Goal: Task Accomplishment & Management: Manage account settings

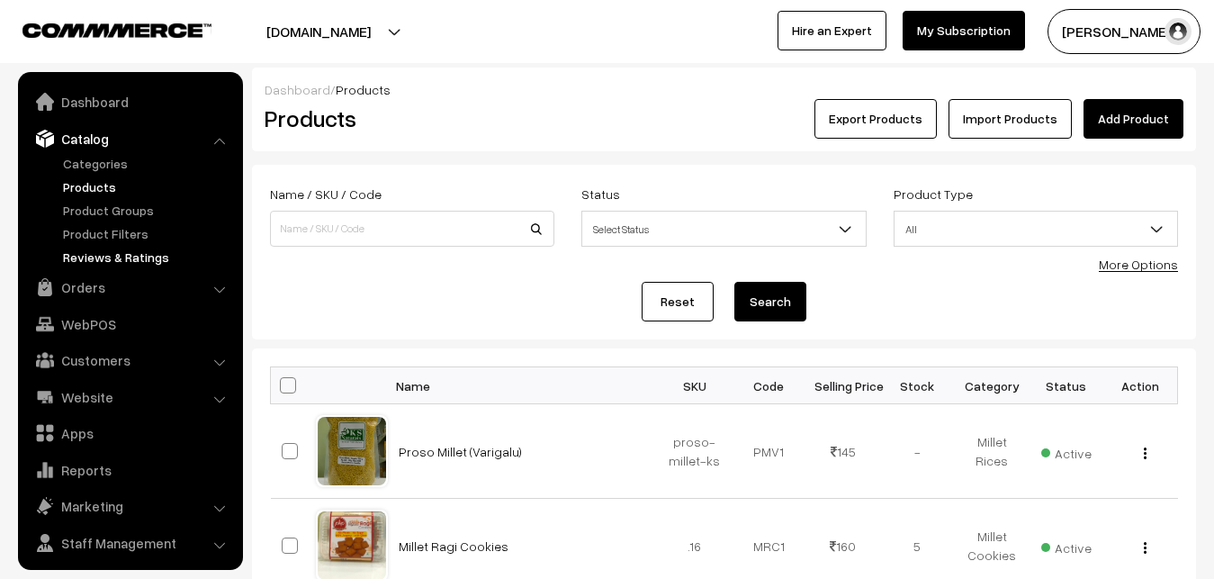
scroll to position [43, 0]
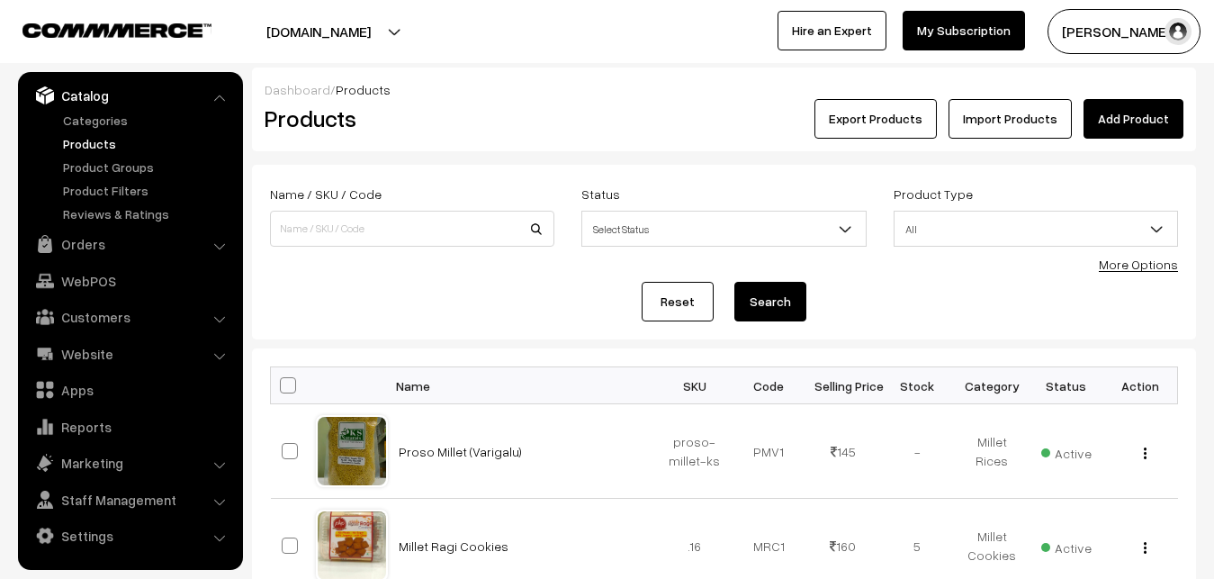
click at [117, 147] on link "Products" at bounding box center [147, 143] width 178 height 19
click at [89, 143] on link "Products" at bounding box center [147, 143] width 178 height 19
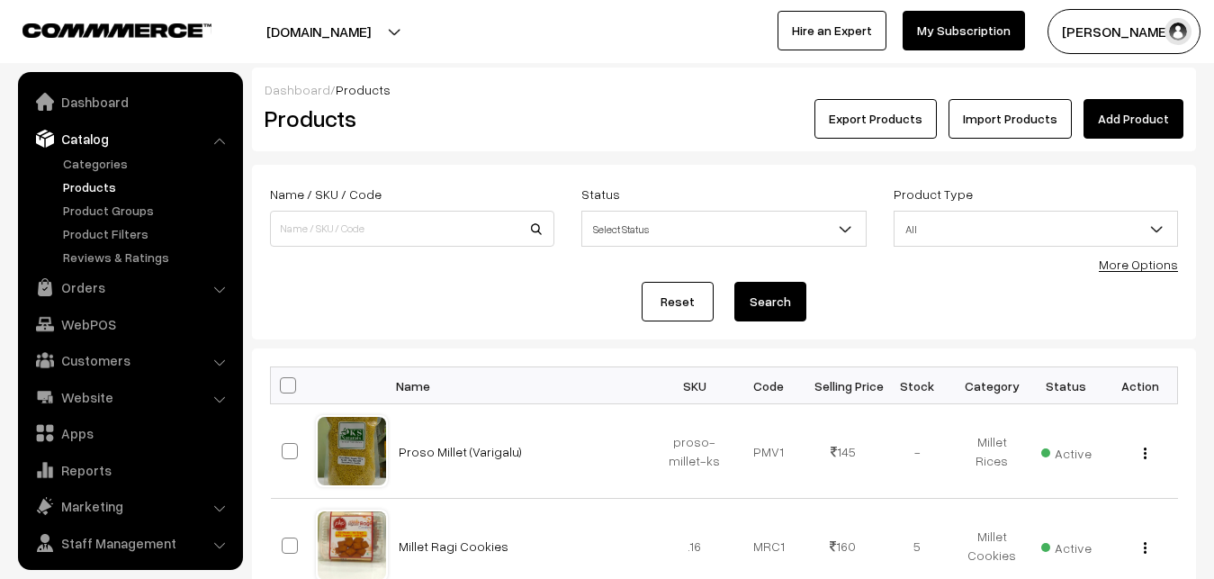
scroll to position [43, 0]
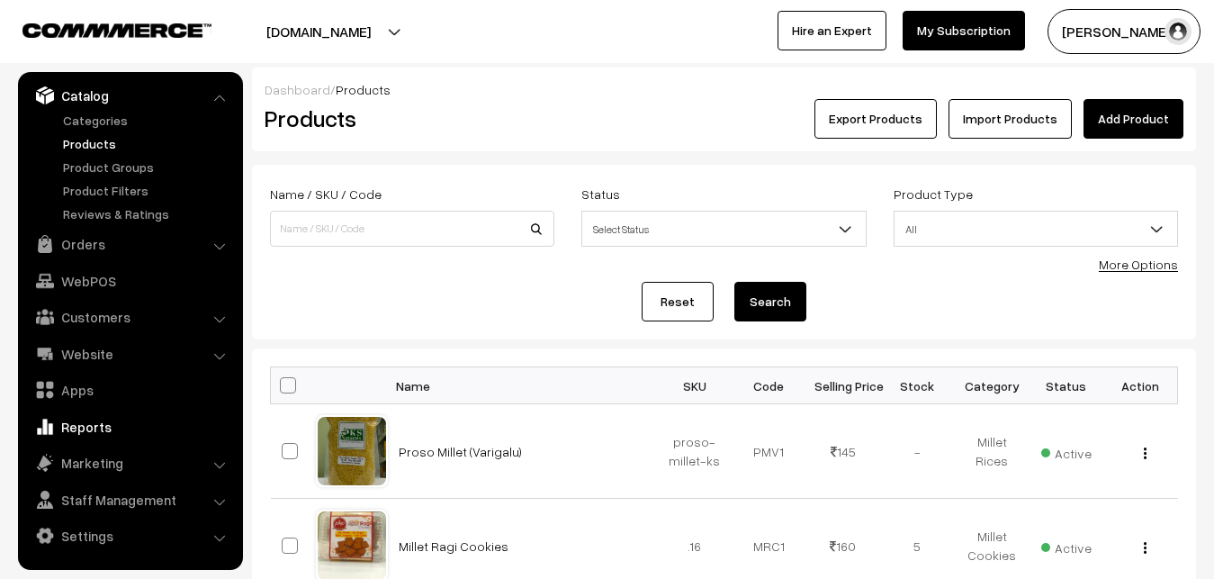
click at [85, 431] on link "Reports" at bounding box center [129, 426] width 214 height 32
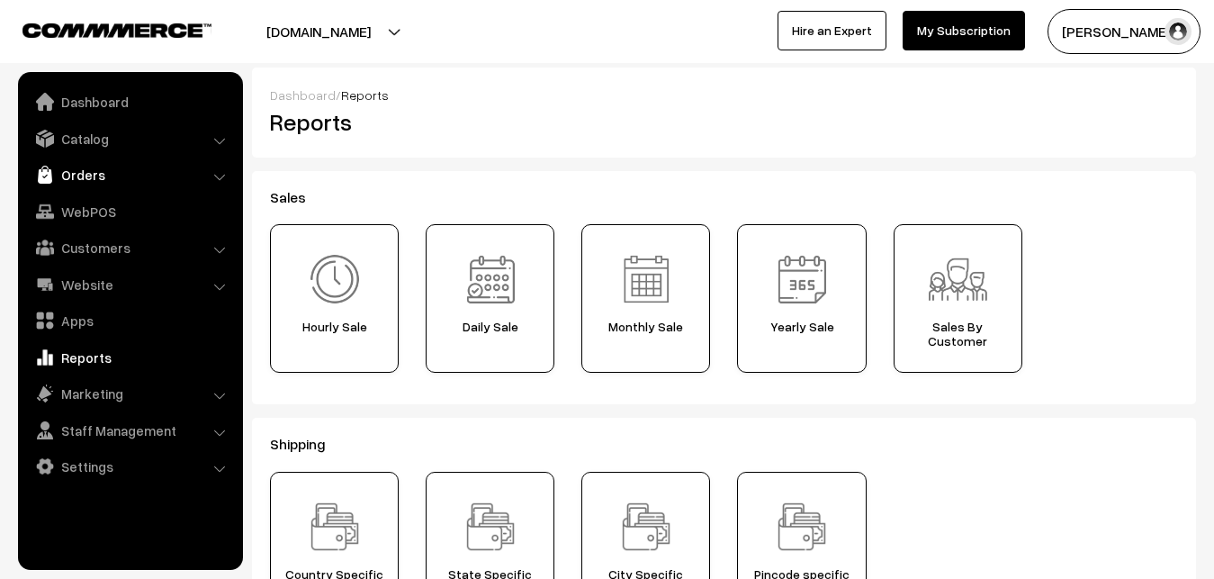
click at [80, 181] on link "Orders" at bounding box center [129, 174] width 214 height 32
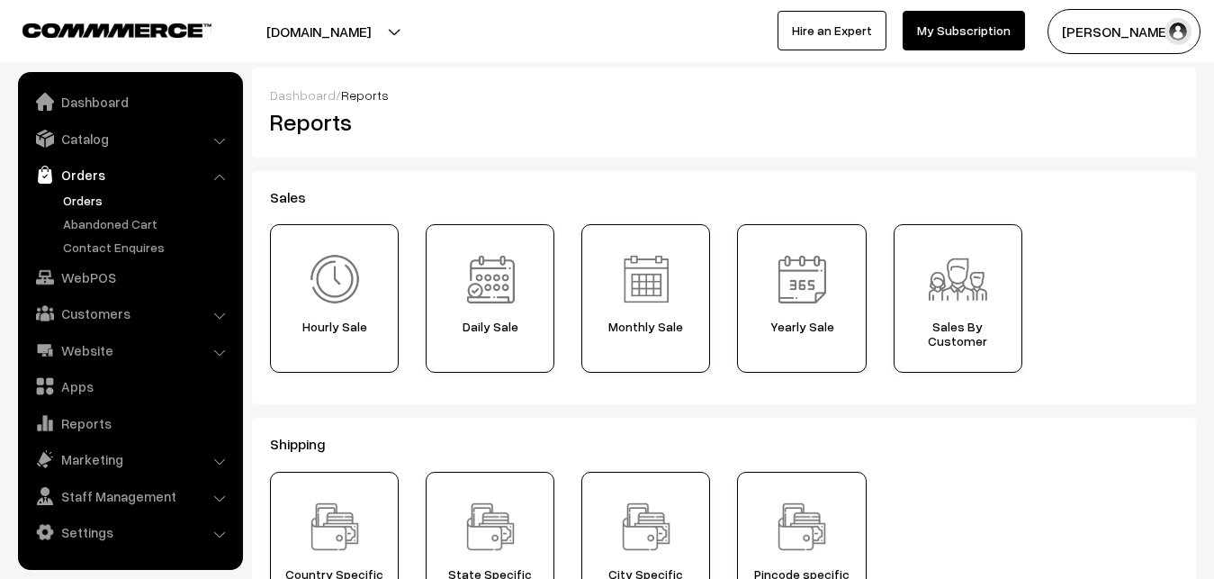
click at [86, 198] on link "Orders" at bounding box center [147, 200] width 178 height 19
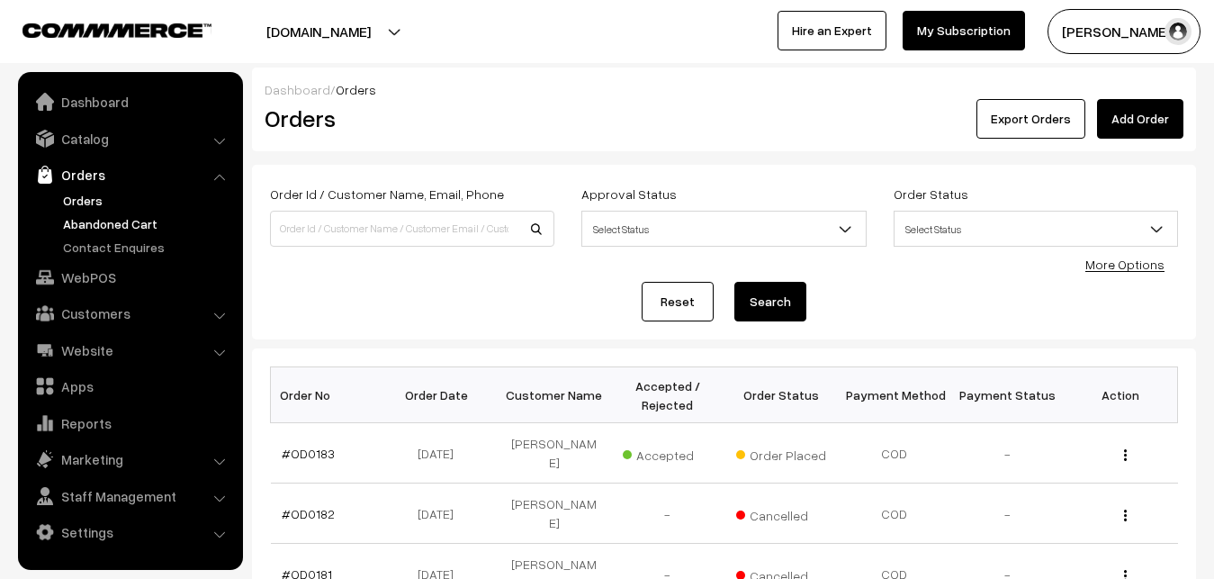
click at [118, 216] on link "Abandoned Cart" at bounding box center [147, 223] width 178 height 19
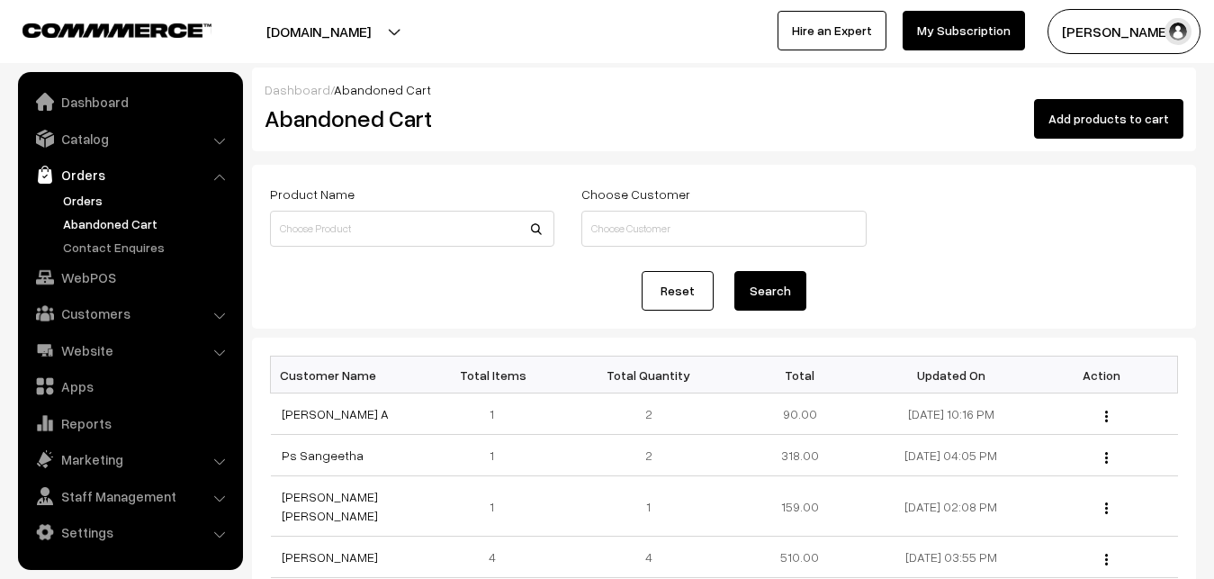
click at [88, 193] on link "Orders" at bounding box center [147, 200] width 178 height 19
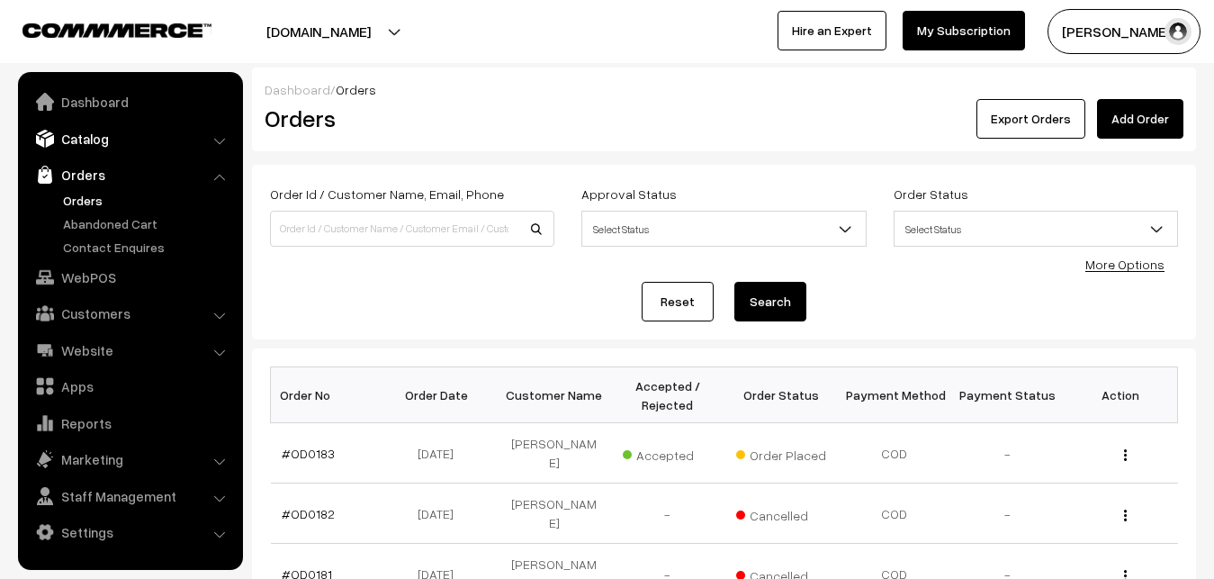
click at [92, 138] on link "Catalog" at bounding box center [129, 138] width 214 height 32
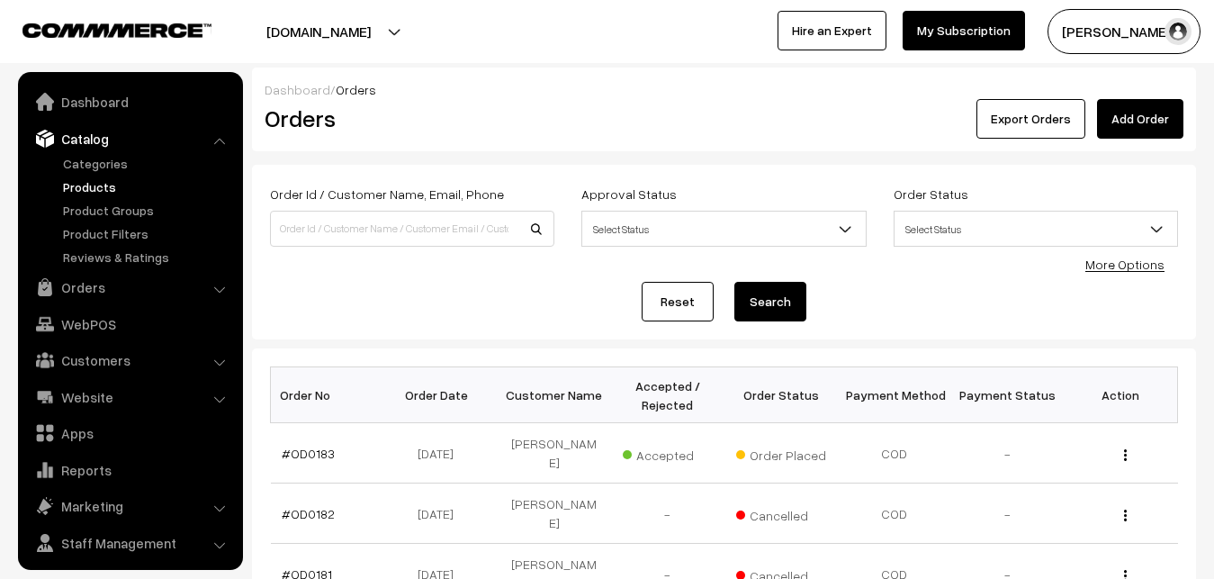
click at [103, 192] on link "Products" at bounding box center [147, 186] width 178 height 19
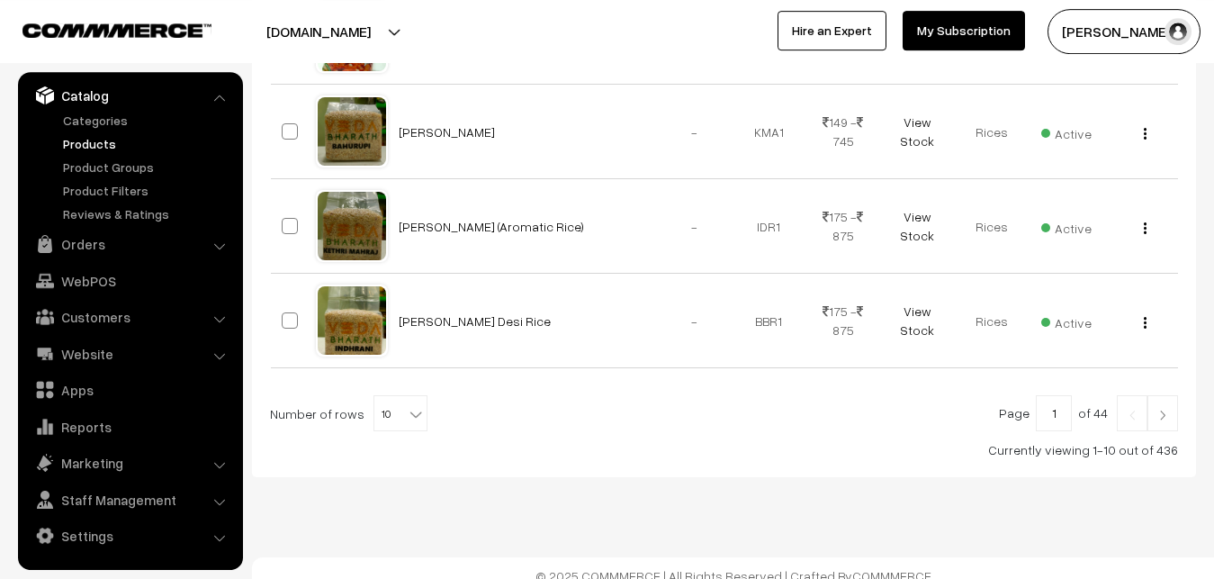
scroll to position [1000, 0]
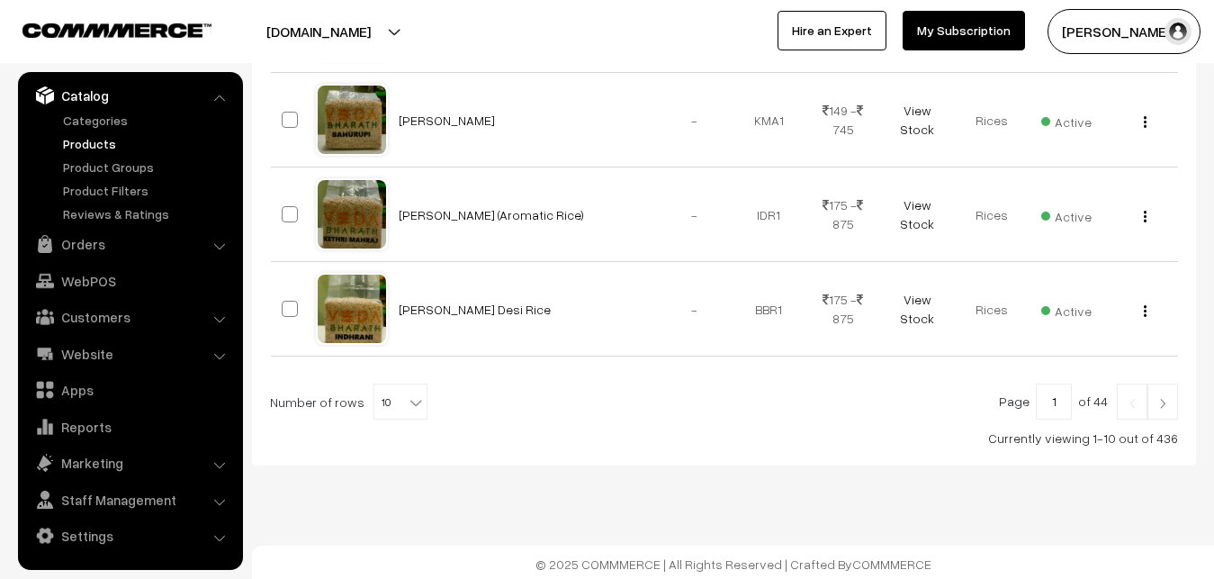
click at [410, 400] on b at bounding box center [416, 402] width 18 height 18
select select "100"
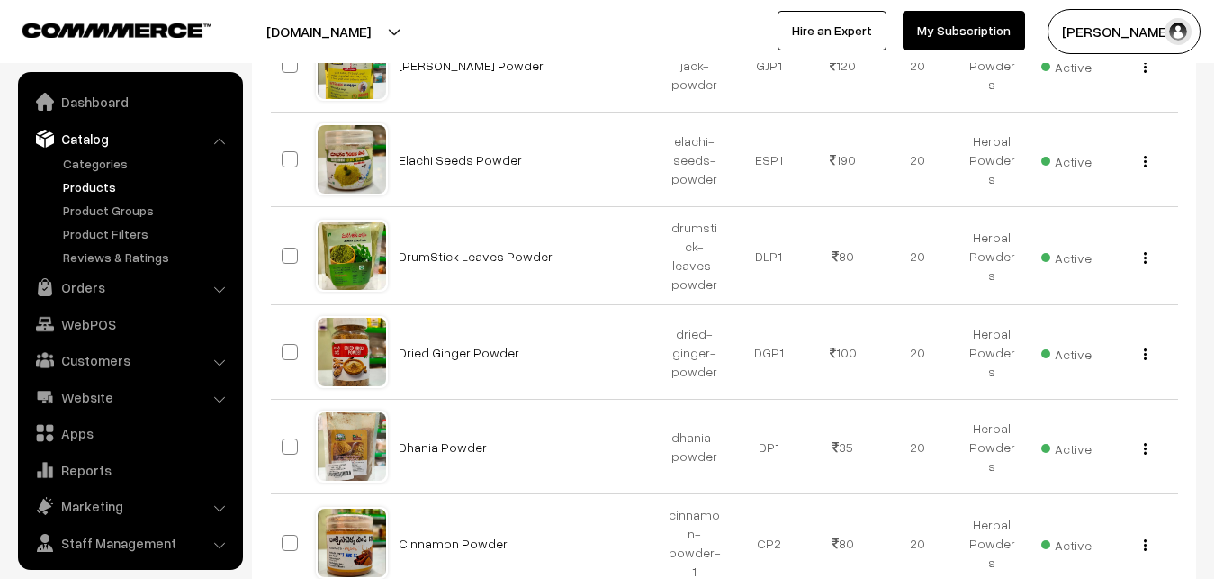
scroll to position [9957, 0]
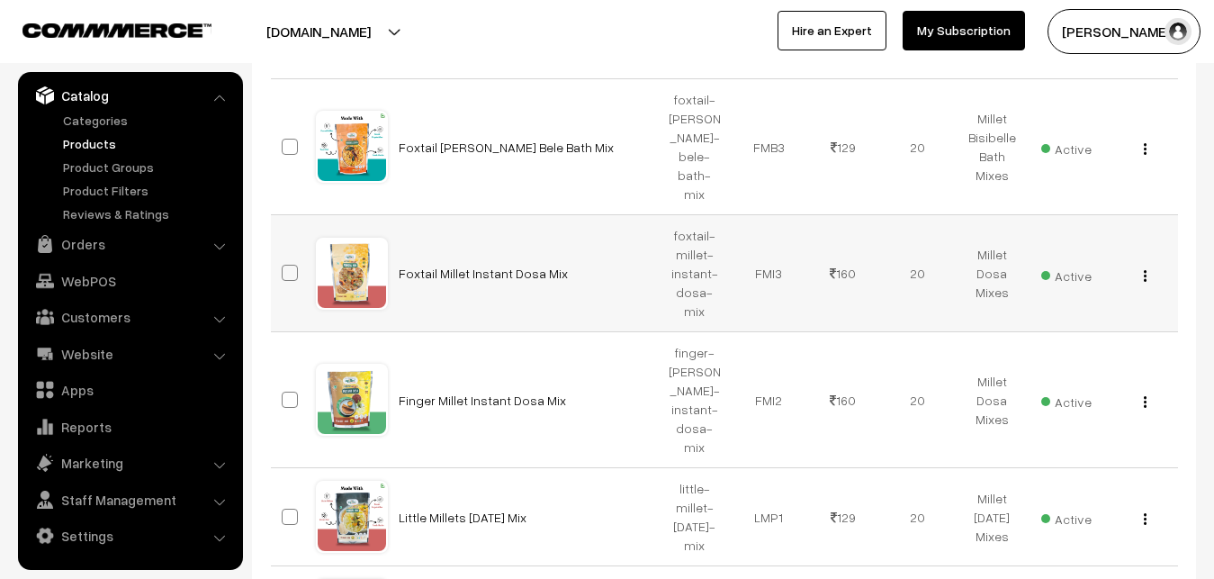
scroll to position [10109, 0]
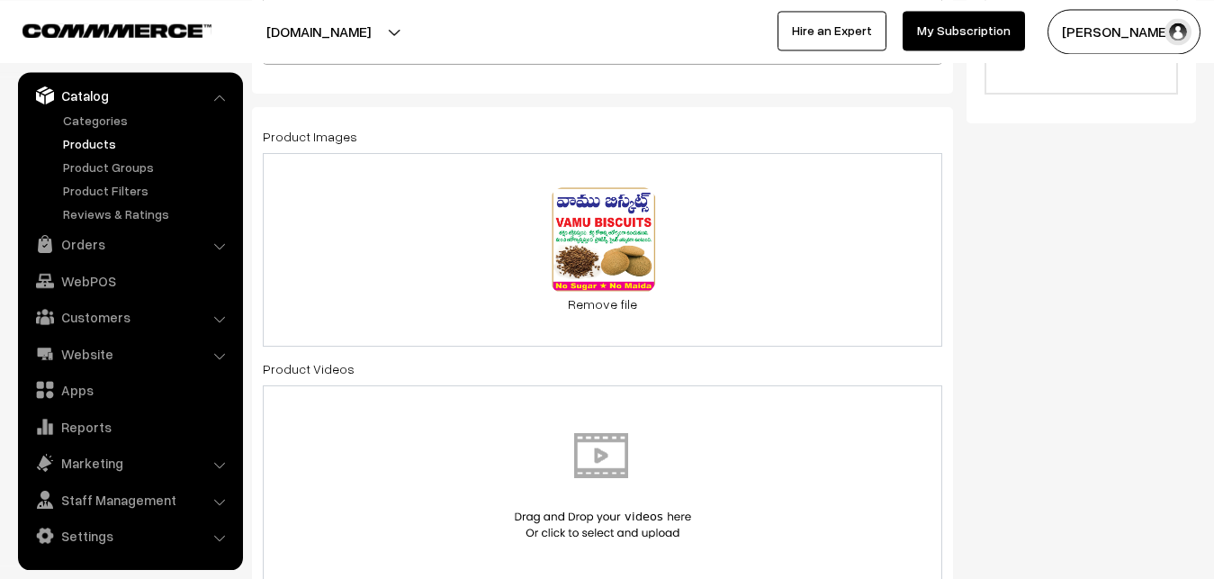
scroll to position [734, 0]
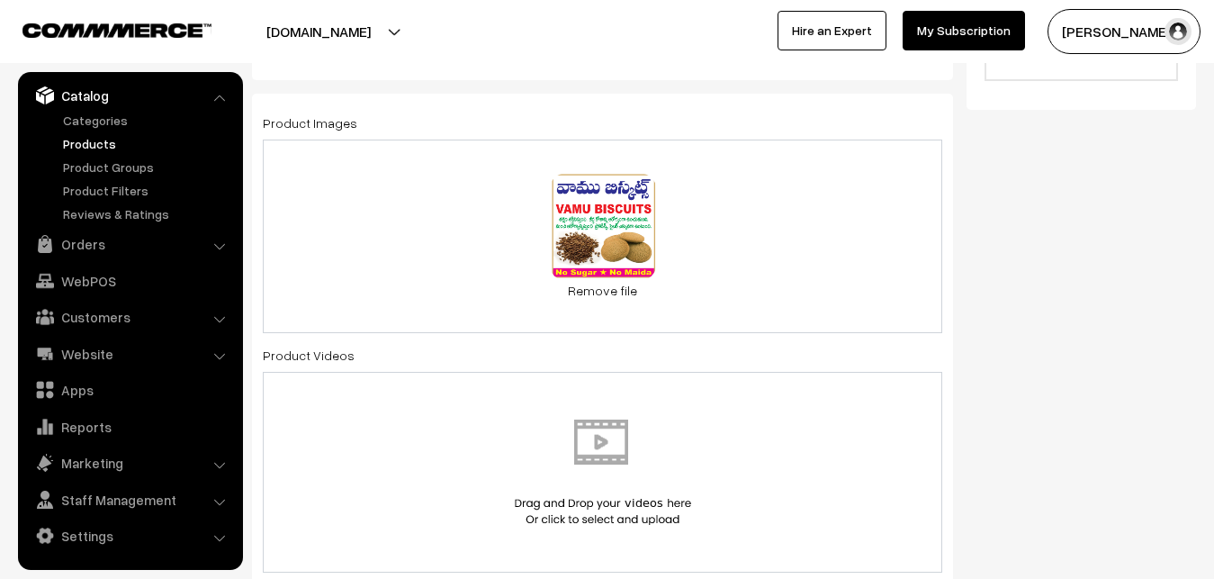
click at [788, 246] on div "0.2 MB vamu-cookies.png Check Error Remove file" at bounding box center [602, 235] width 679 height 193
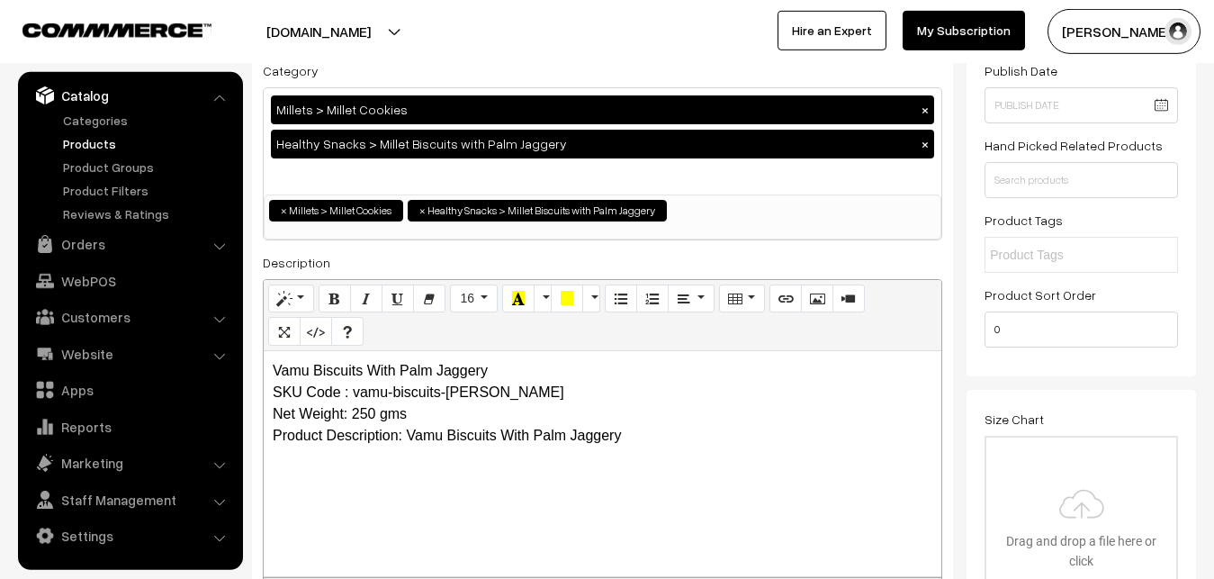
scroll to position [184, 0]
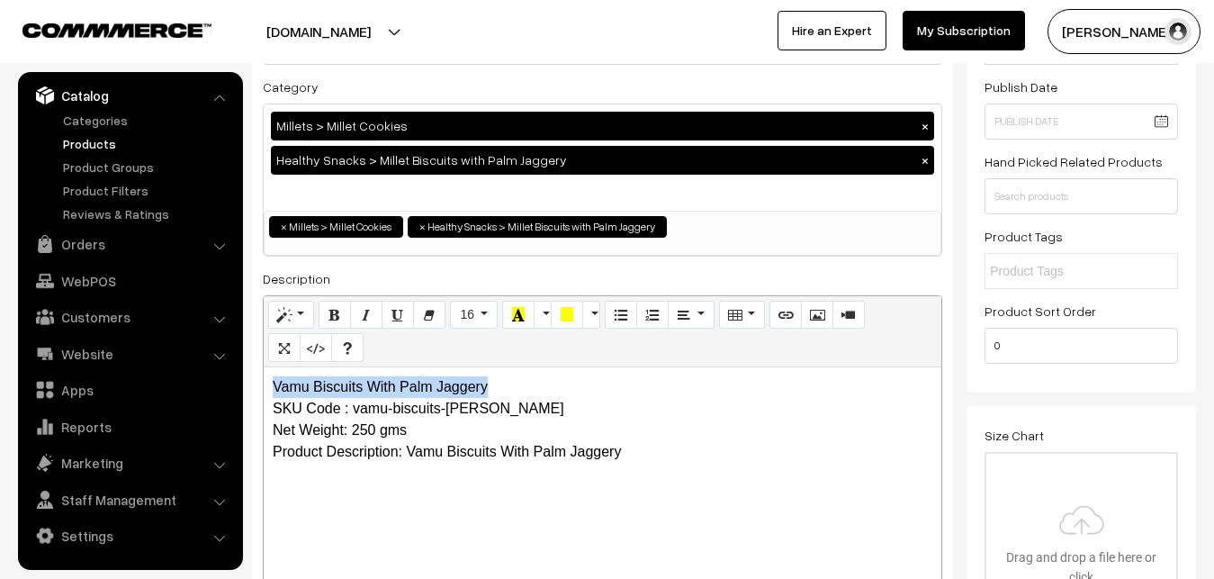
drag, startPoint x: 275, startPoint y: 382, endPoint x: 555, endPoint y: 382, distance: 279.9
click at [555, 382] on p "Vamu Biscuits With Palm Jaggery SKU Code : vamu-biscuits-saidurga Net Weight: 2…" at bounding box center [603, 419] width 660 height 86
copy p "Vamu Biscuits With Palm Jaggery"
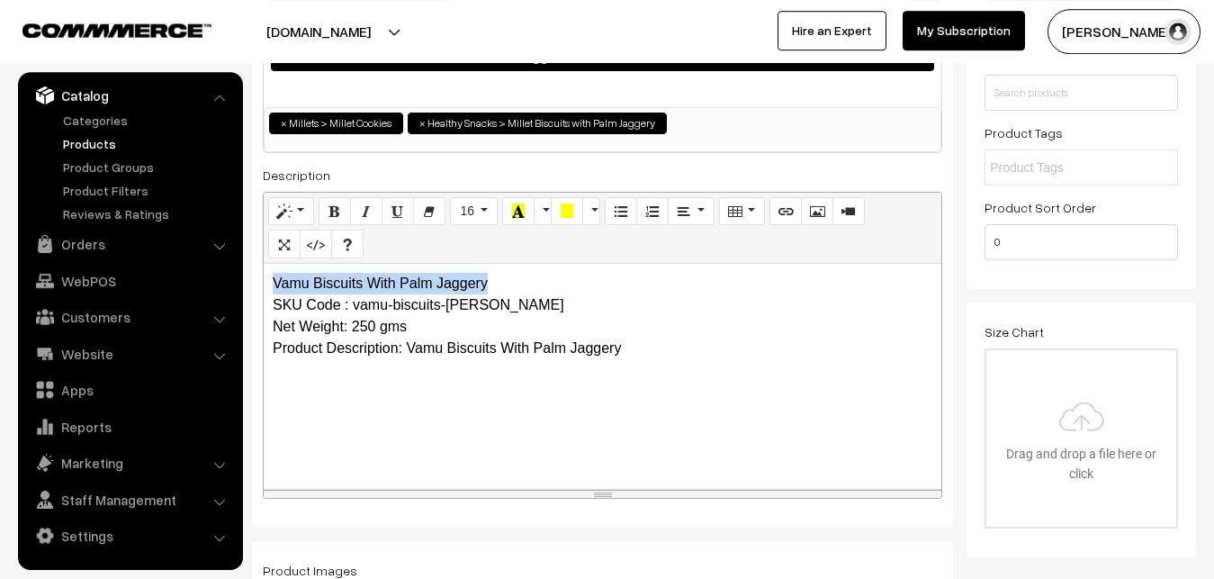
scroll to position [275, 0]
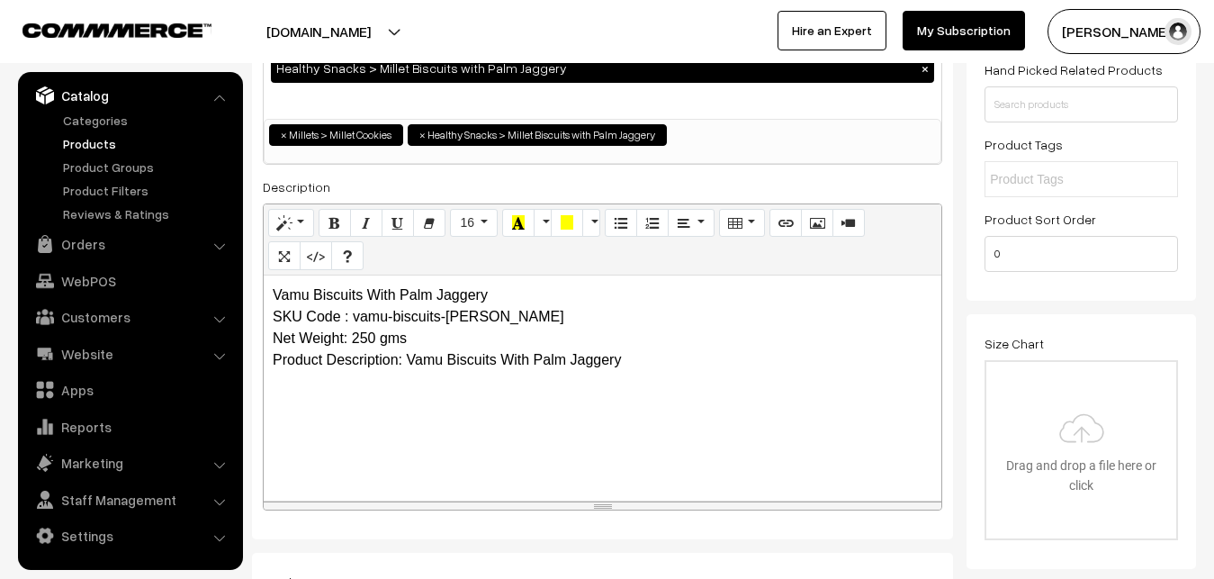
click at [633, 364] on p "Vamu Biscuits With Palm Jaggery SKU Code : vamu-biscuits-saidurga Net Weight: 2…" at bounding box center [603, 327] width 660 height 86
click at [706, 363] on p "Vamu Biscuits With Palm Jaggery SKU Code : vamu-biscuits-saidurga Net Weight: 2…" at bounding box center [603, 327] width 660 height 86
click at [703, 364] on p "Vamu Biscuits With Palm Jaggery SKU Code : vamu-biscuits-saidurga Net Weight: 2…" at bounding box center [603, 327] width 660 height 86
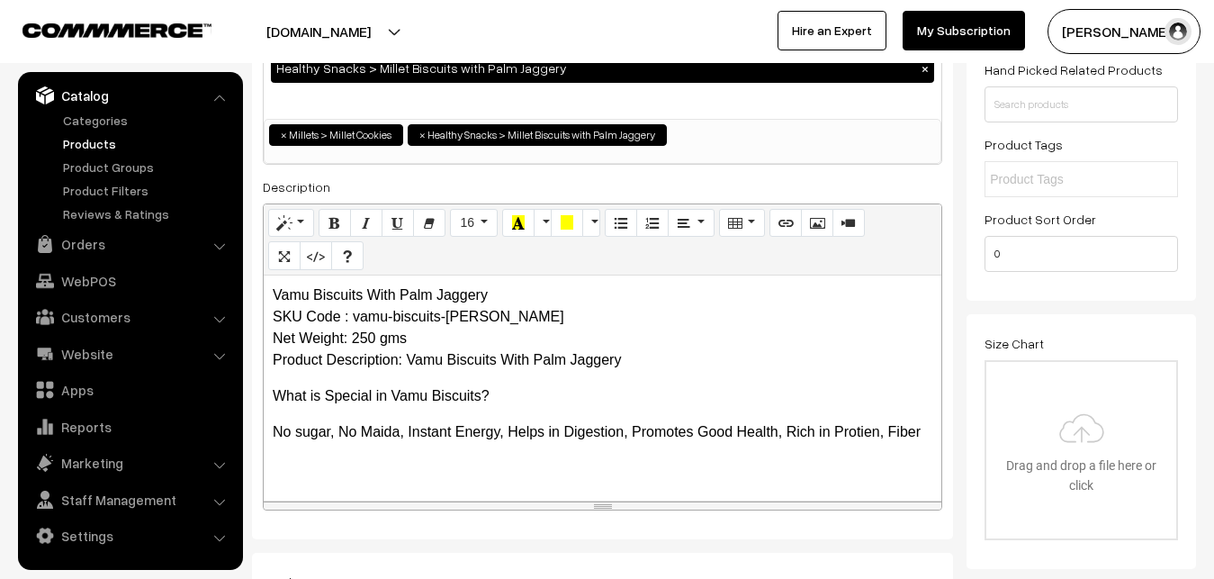
click at [647, 363] on p "Vamu Biscuits With Palm Jaggery SKU Code : vamu-biscuits-saidurga Net Weight: 2…" at bounding box center [603, 327] width 660 height 86
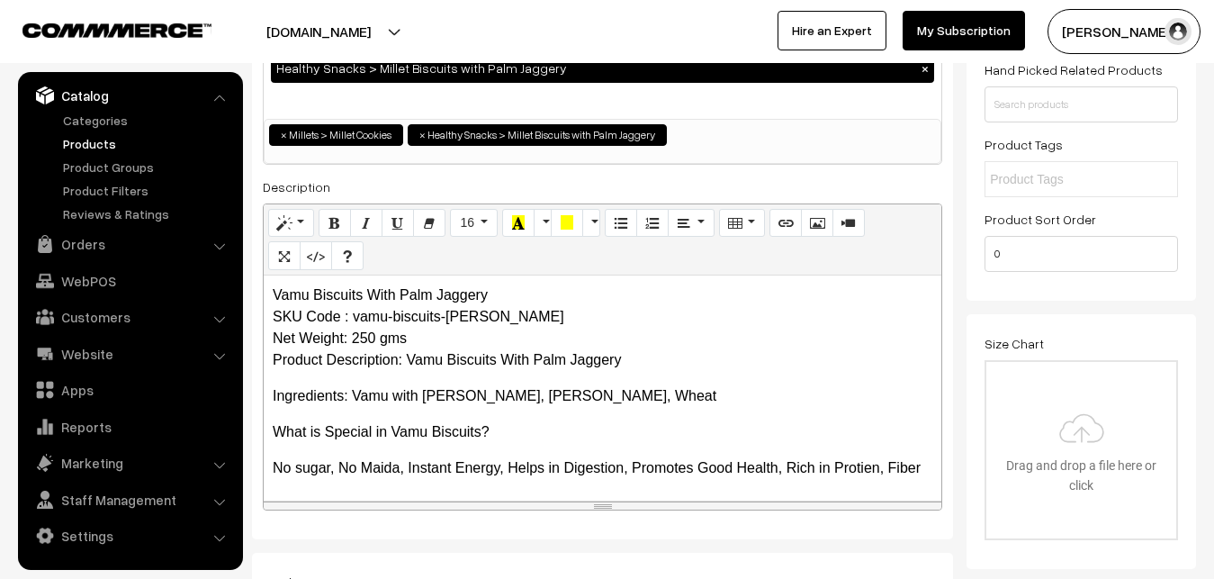
drag, startPoint x: 665, startPoint y: 422, endPoint x: 643, endPoint y: 429, distance: 22.8
click at [650, 427] on div "Vamu Biscuits With Palm Jaggery SKU Code : vamu-biscuits-saidurga Net Weight: 2…" at bounding box center [603, 387] width 678 height 225
click at [505, 463] on p "No sugar, No Maida, Instant Energy, Helps in Digestion, Promotes Good Health, R…" at bounding box center [603, 468] width 660 height 22
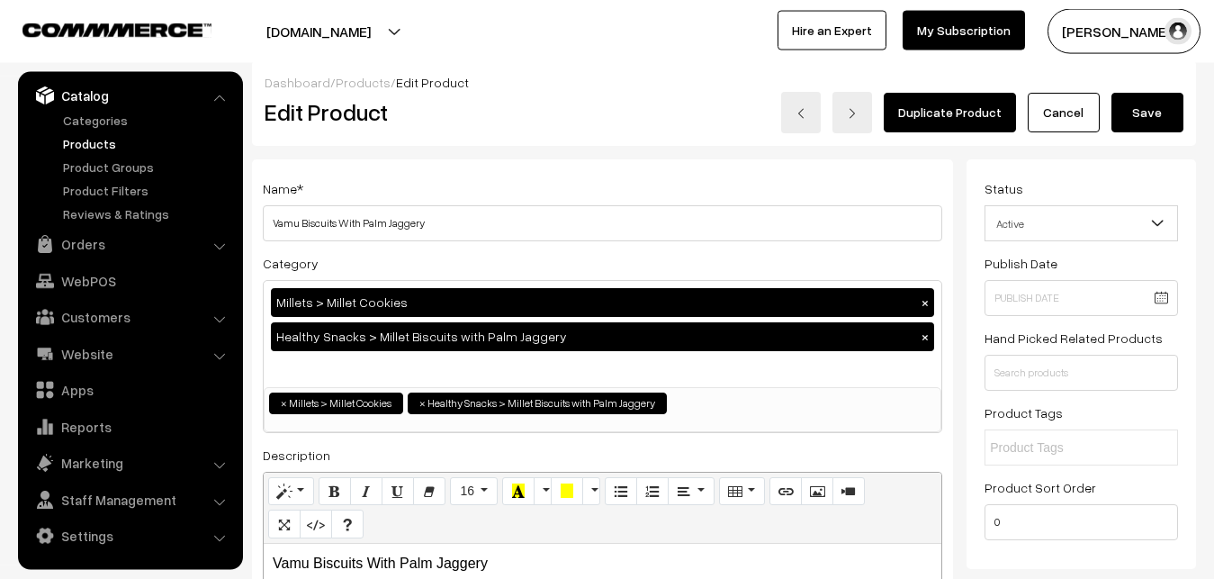
scroll to position [0, 0]
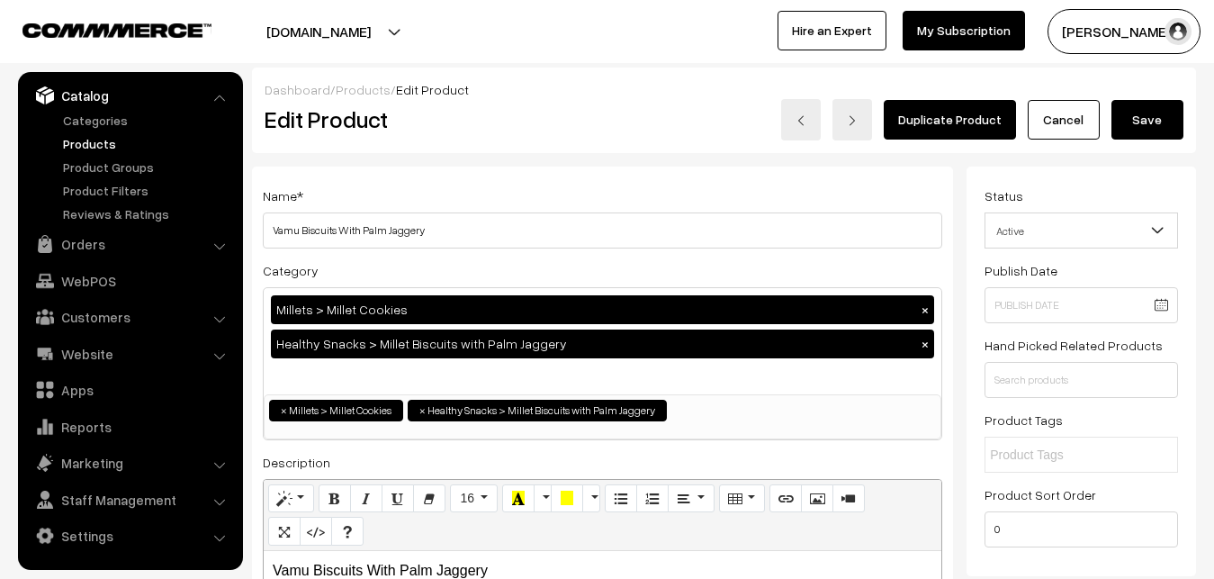
drag, startPoint x: 1150, startPoint y: 115, endPoint x: 961, endPoint y: 260, distance: 238.1
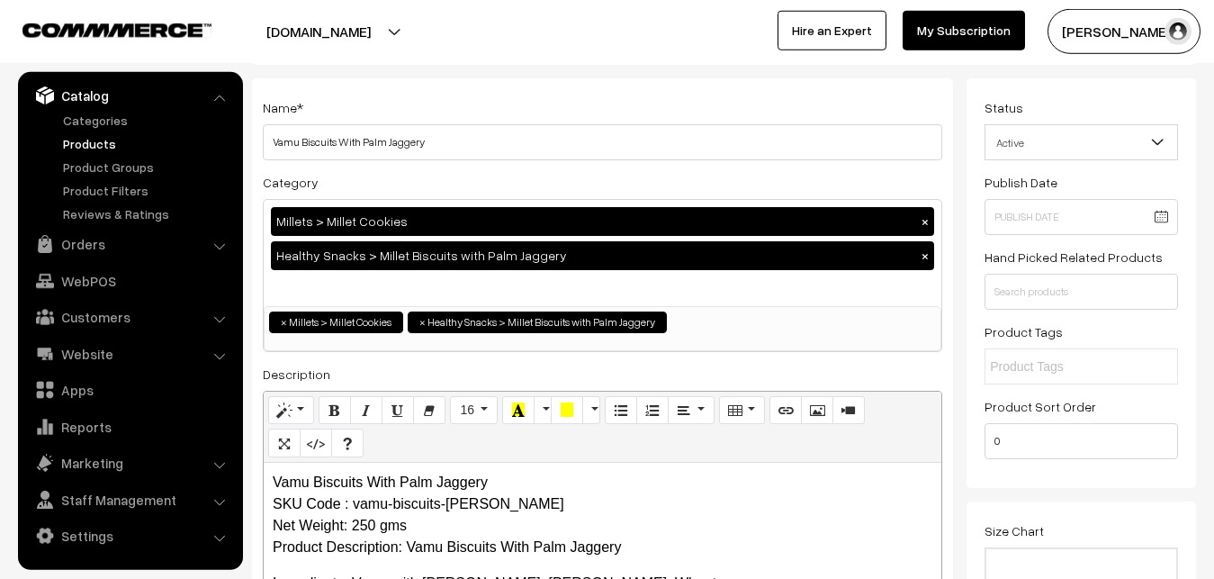
scroll to position [184, 0]
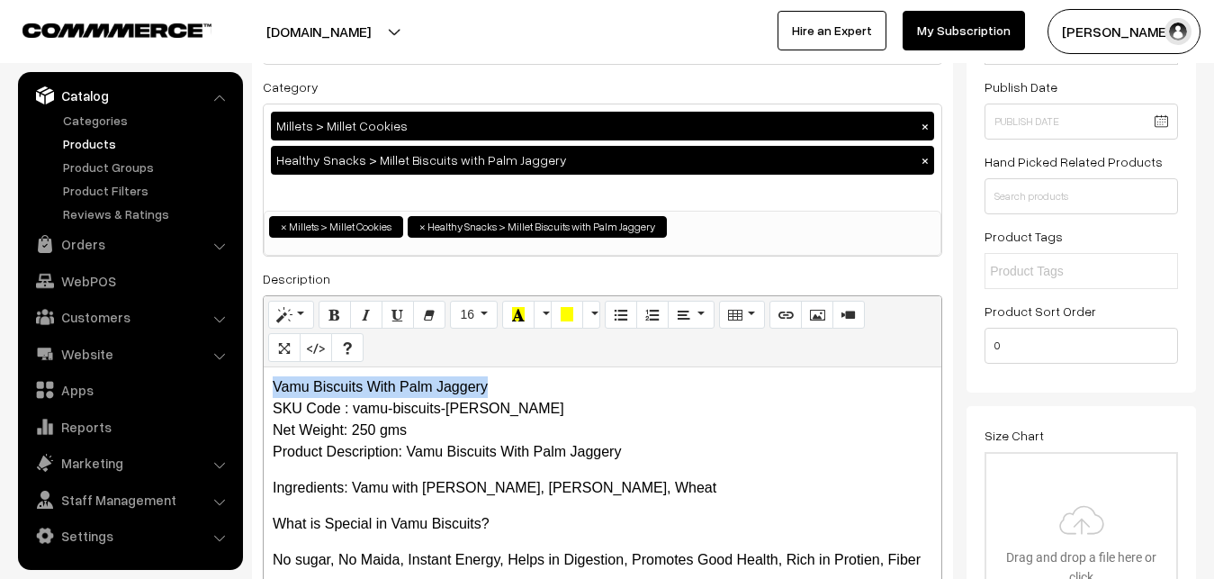
drag, startPoint x: 273, startPoint y: 386, endPoint x: 506, endPoint y: 377, distance: 233.3
click at [506, 377] on div "Vamu Biscuits With Palm Jaggery SKU Code : vamu-biscuits-saidurga Net Weight: 2…" at bounding box center [603, 479] width 678 height 225
copy p "Vamu Biscuits With Palm Jaggery"
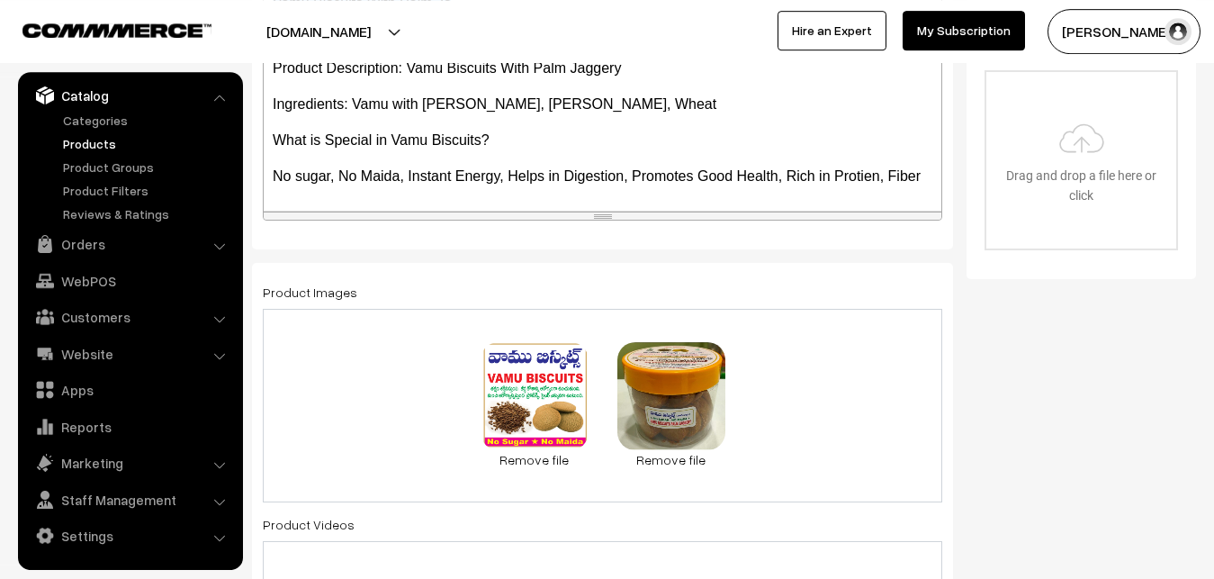
scroll to position [459, 0]
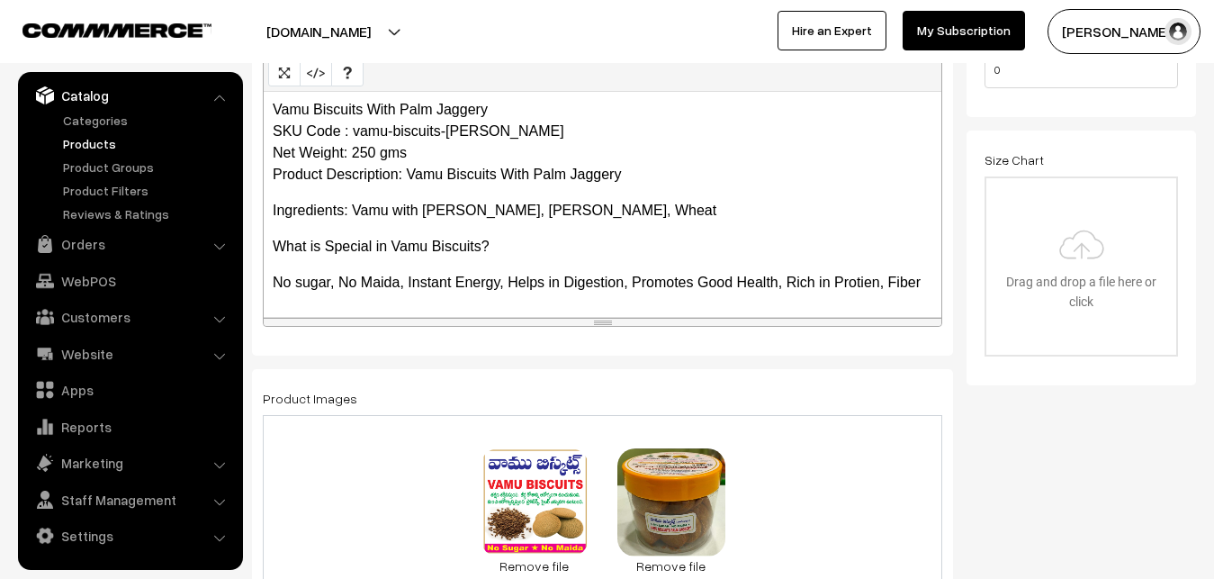
click at [409, 272] on p "No sugar, No Maida, Instant Energy, Helps in Digestion, Promotes Good Health, R…" at bounding box center [603, 283] width 660 height 22
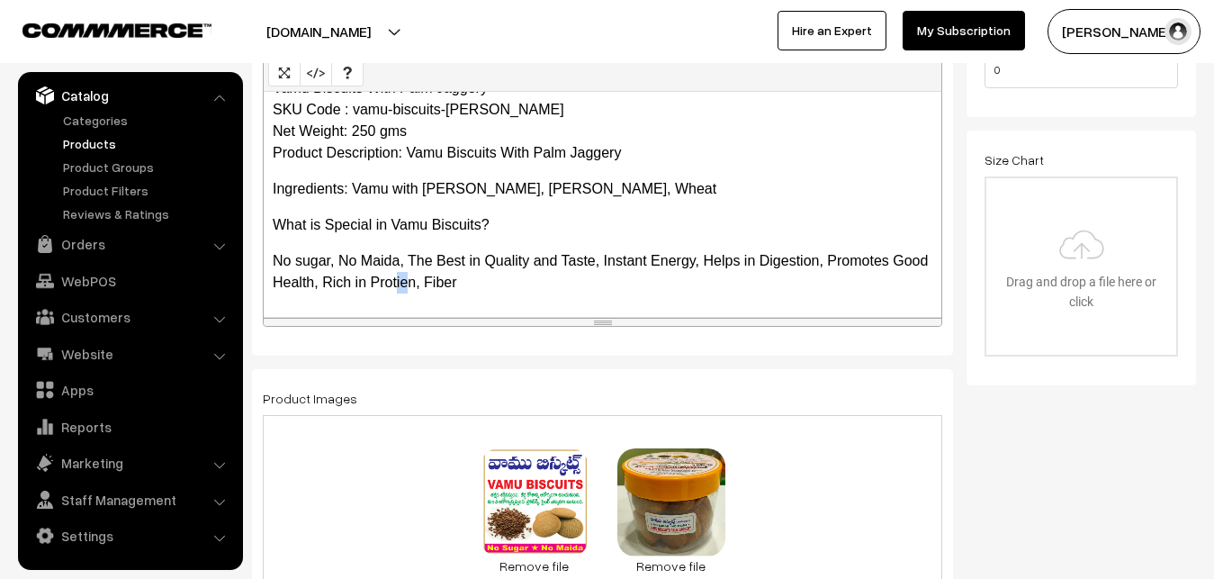
click at [444, 284] on p "No sugar, No Maida, The Best in Quality and Taste, Instant Energy, Helps in Dig…" at bounding box center [603, 271] width 660 height 43
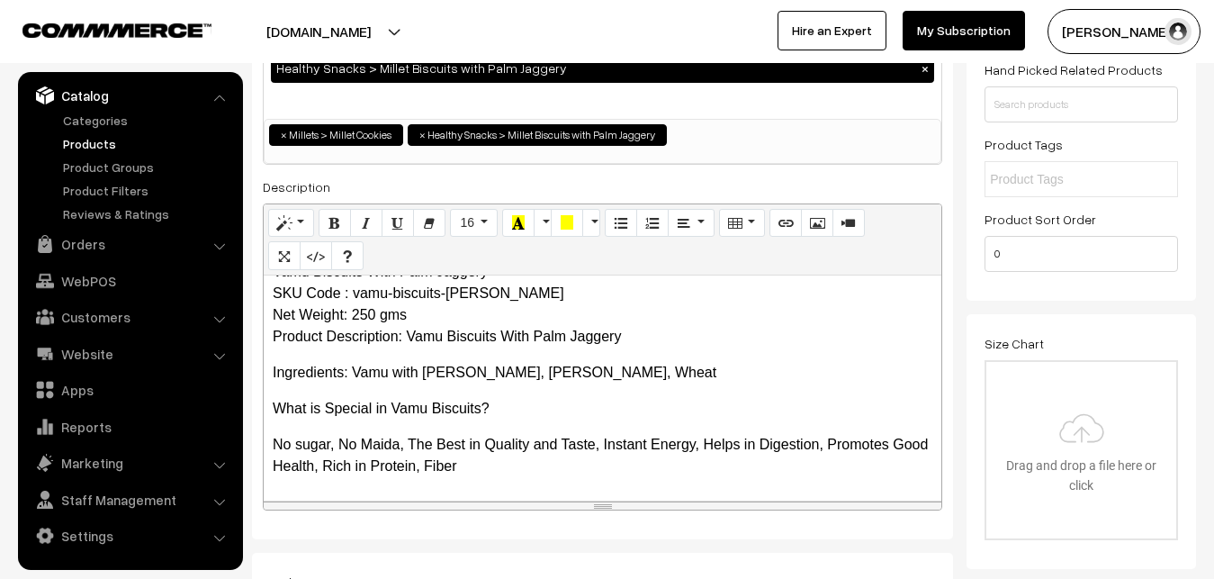
scroll to position [0, 0]
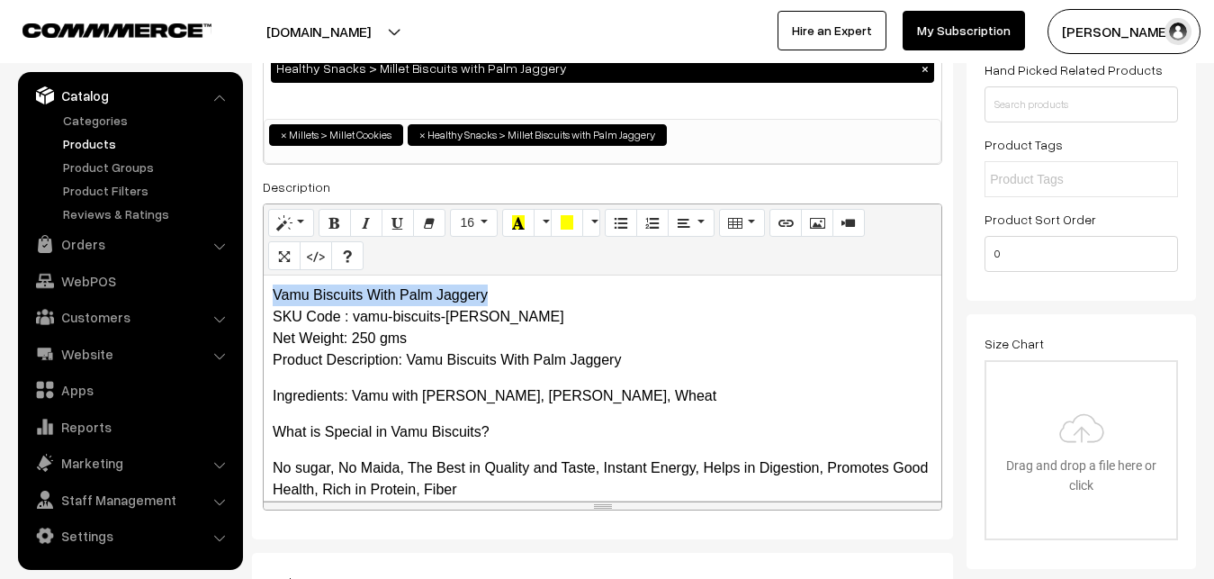
drag, startPoint x: 271, startPoint y: 292, endPoint x: 515, endPoint y: 294, distance: 243.9
click at [515, 294] on div "Vamu Biscuits With Palm Jaggery SKU Code : vamu-biscuits-saidurga Net Weight: 2…" at bounding box center [603, 387] width 678 height 225
copy p "Vamu Biscuits With Palm Jaggery"
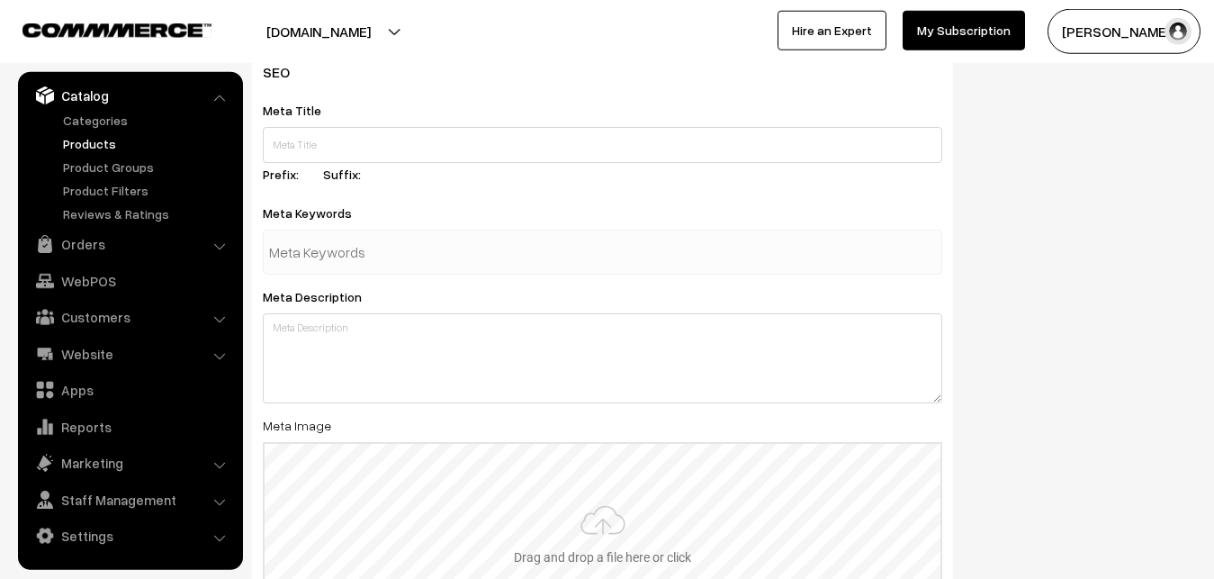
scroll to position [2570, 0]
click at [328, 140] on input "text" at bounding box center [602, 144] width 679 height 36
paste input "Vamu Biscuits With Palm Jaggery"
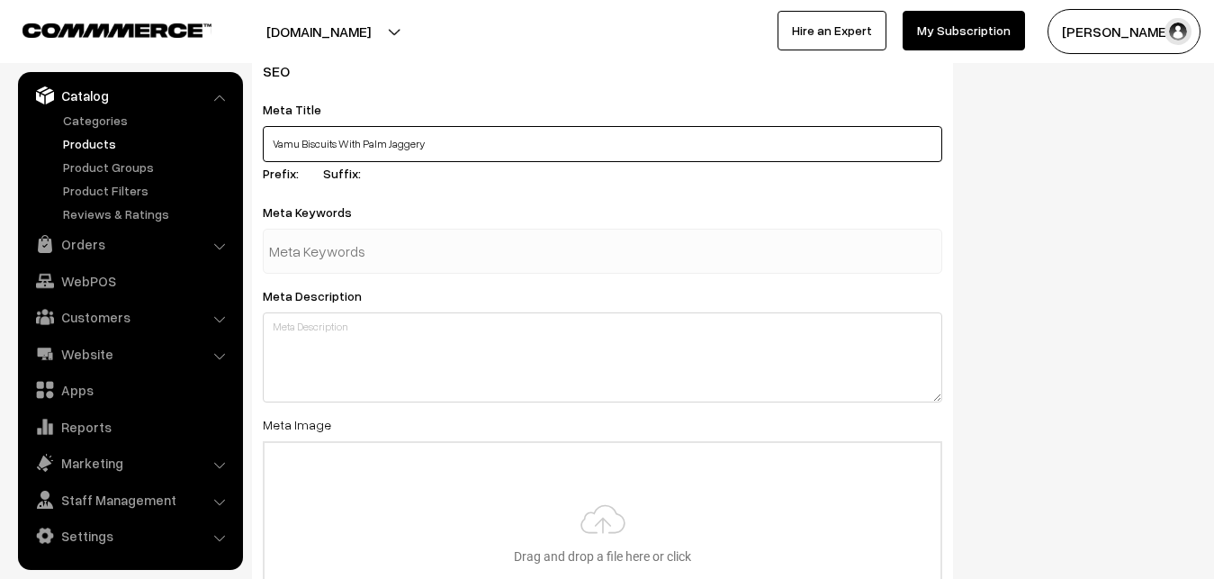
click at [274, 138] on input "Vamu Biscuits With Palm Jaggery" at bounding box center [602, 144] width 679 height 36
click at [463, 153] on input "Buy Vamu Biscuits With Palm Jaggery" at bounding box center [602, 144] width 679 height 36
drag, startPoint x: 273, startPoint y: 147, endPoint x: 470, endPoint y: 149, distance: 197.1
click at [470, 149] on input "Buy Vamu Biscuits With Palm Jaggery Online, Millet Biscuits in Hyderabad" at bounding box center [602, 144] width 679 height 36
type input "Buy Vamu Biscuits With Palm Jaggery Online, Millet Biscuits in Hyderabad"
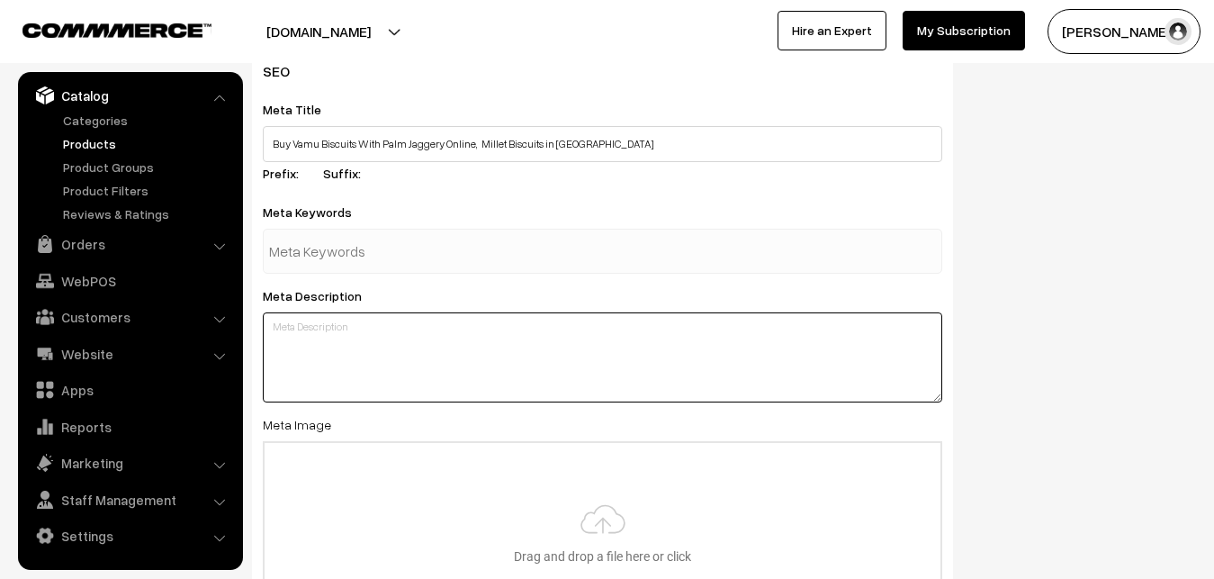
click at [336, 332] on textarea at bounding box center [602, 357] width 679 height 90
paste textarea "Buy Vamu Biscuits With Palm Jaggery Online"
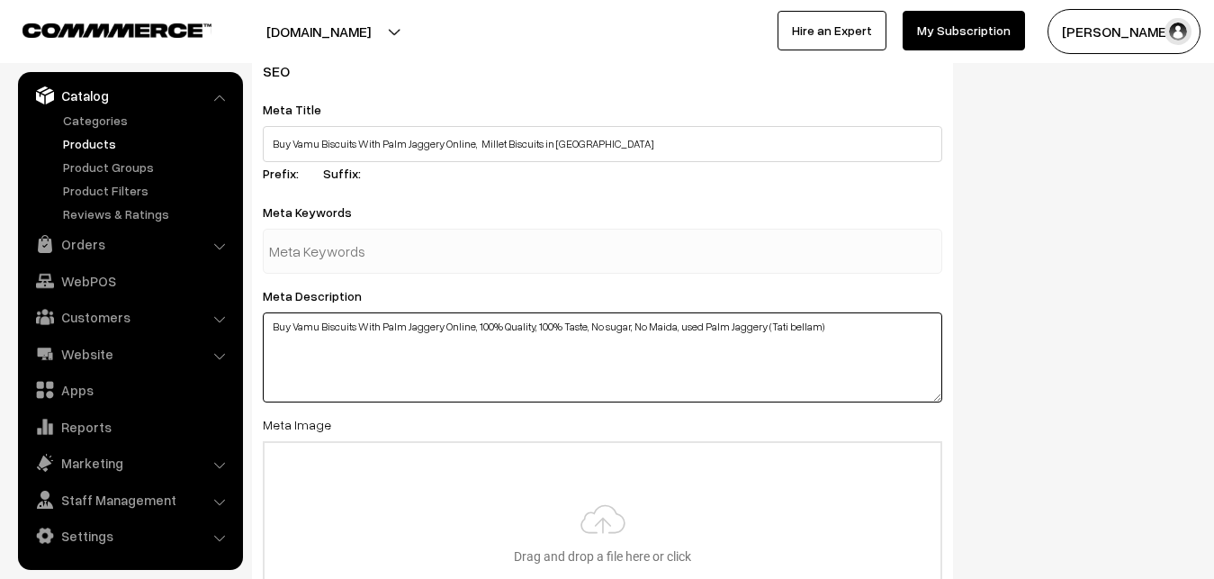
type textarea "Buy Vamu Biscuits With Palm Jaggery Online, 100% Quality, 100% Taste, No sugar,…"
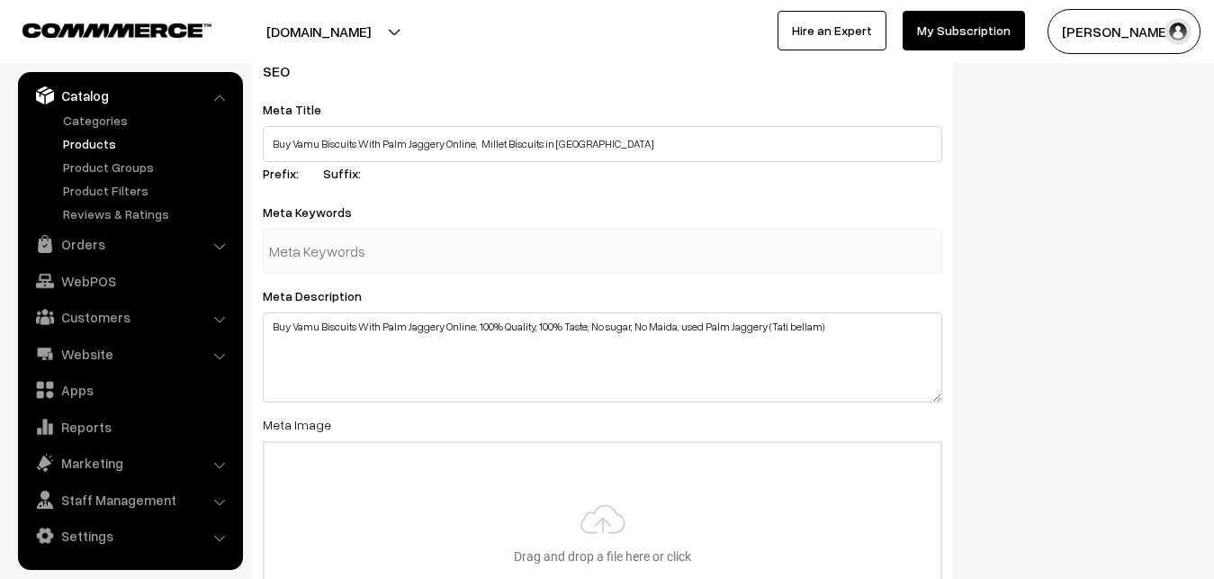
click at [332, 251] on input "text" at bounding box center [362, 251] width 187 height 36
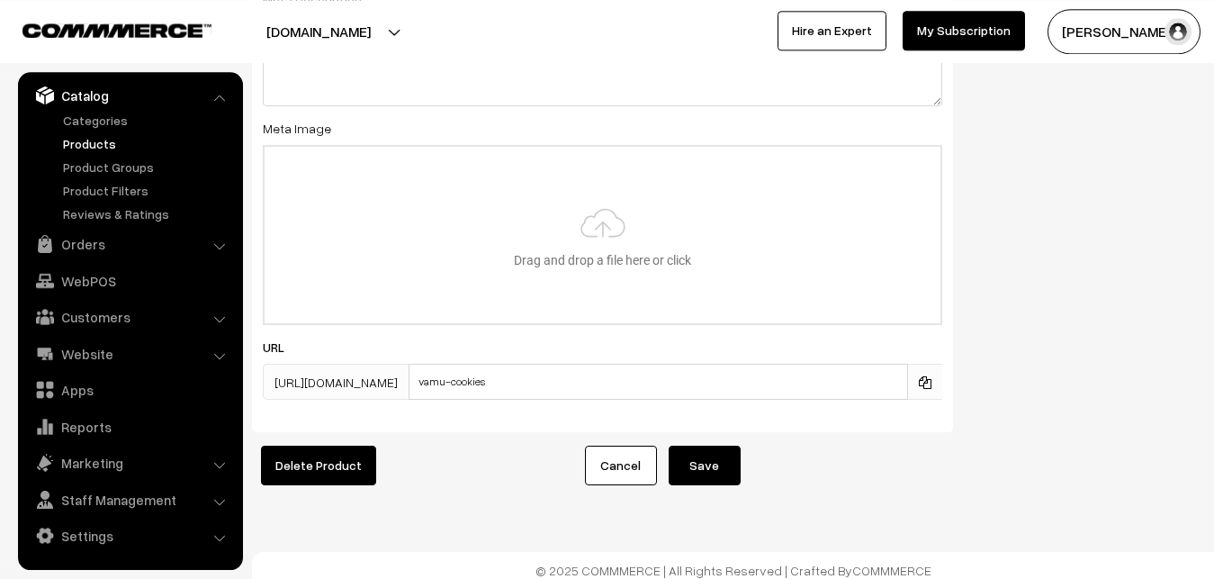
scroll to position [2878, 0]
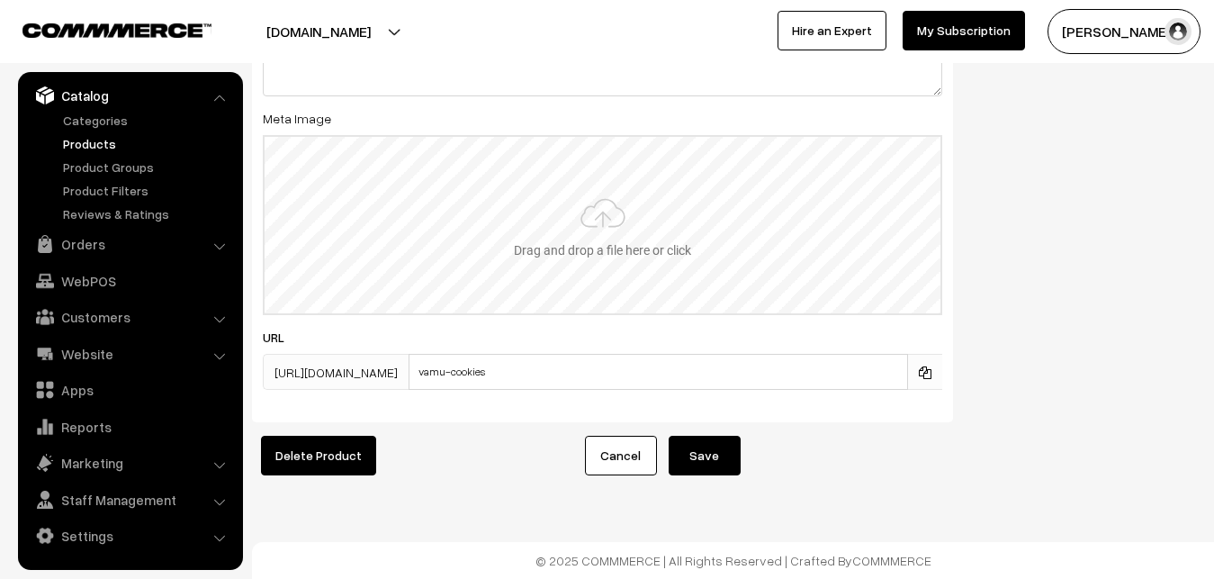
type input "vamu biscuits"
click at [623, 252] on input "file" at bounding box center [603, 225] width 676 height 176
type input "C:\fakepath\vamu-biscuits-with-palm-jaggery.jpg"
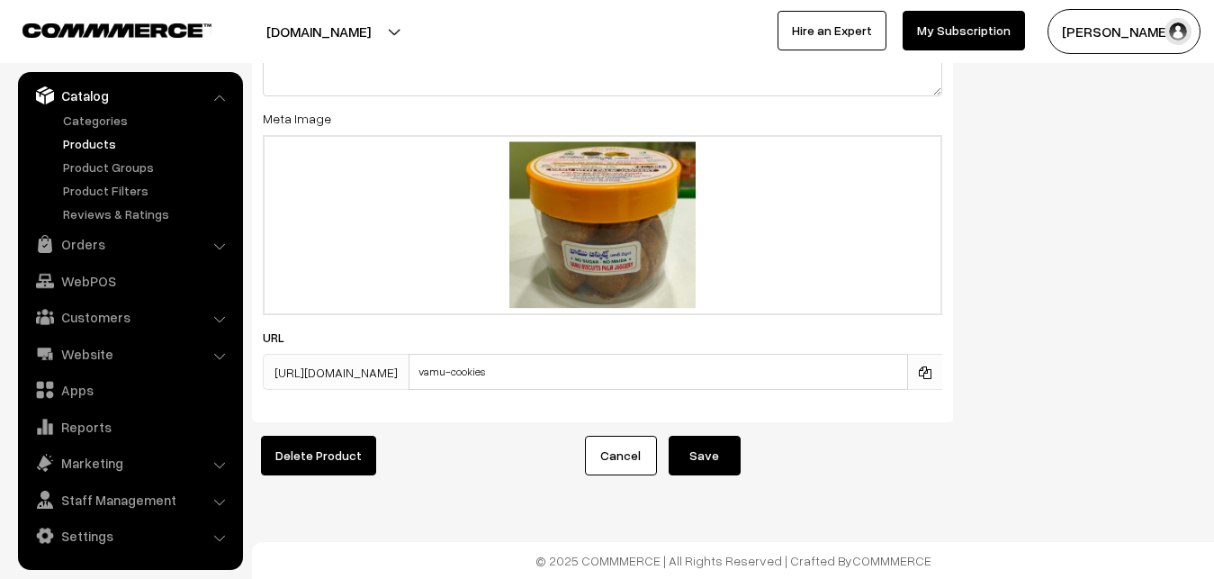
drag, startPoint x: 692, startPoint y: 452, endPoint x: 699, endPoint y: 359, distance: 93.0
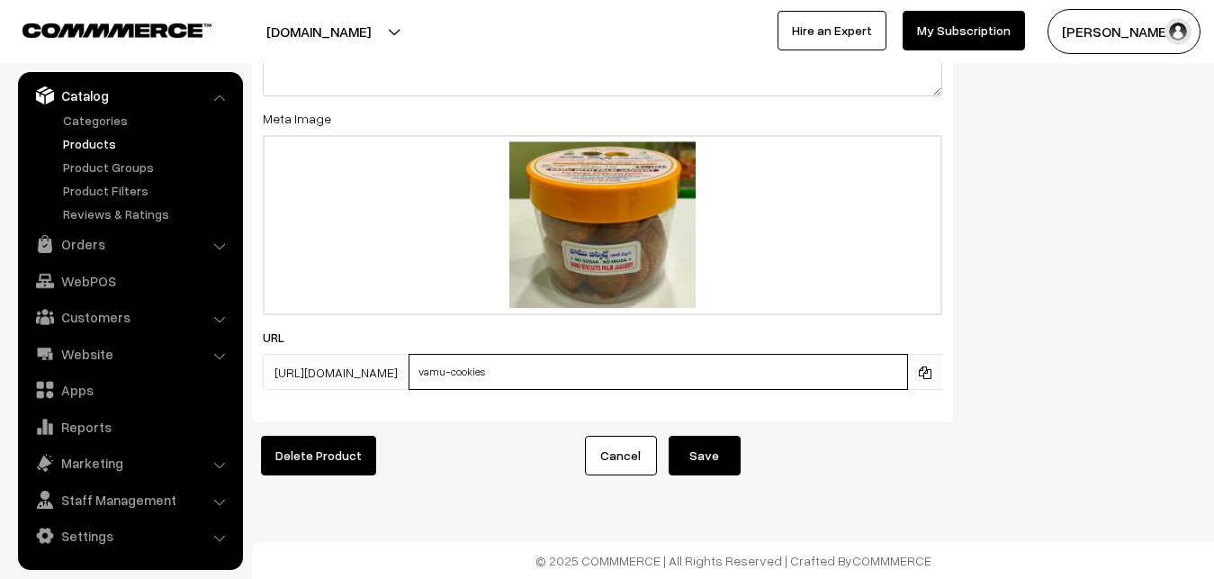
drag, startPoint x: 503, startPoint y: 371, endPoint x: 552, endPoint y: 373, distance: 48.7
click at [552, 373] on input "vamu-cookies" at bounding box center [658, 372] width 499 height 36
type input "vamu-biscuits-with-palm-jaggery"
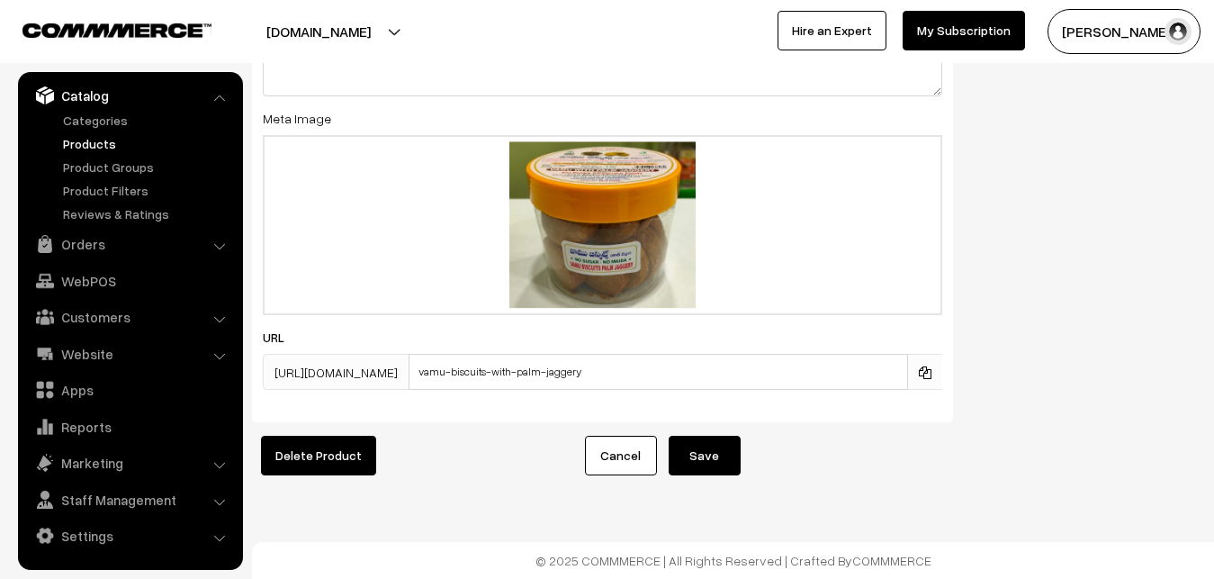
click at [709, 454] on button "Save" at bounding box center [705, 456] width 72 height 40
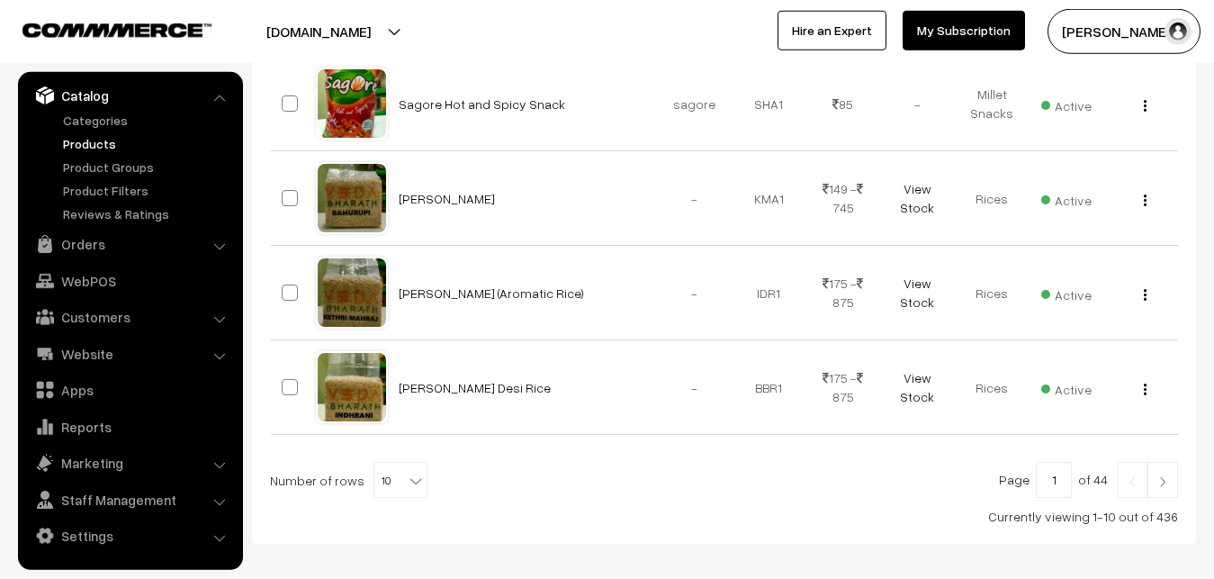
scroll to position [1000, 0]
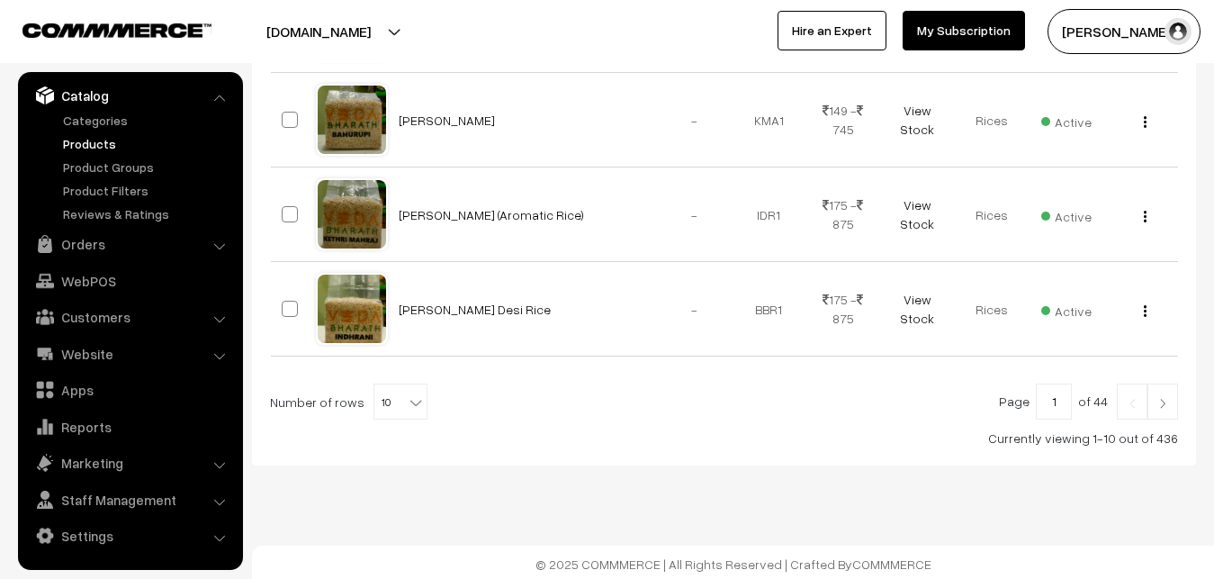
click at [409, 396] on b at bounding box center [416, 402] width 18 height 18
select select "100"
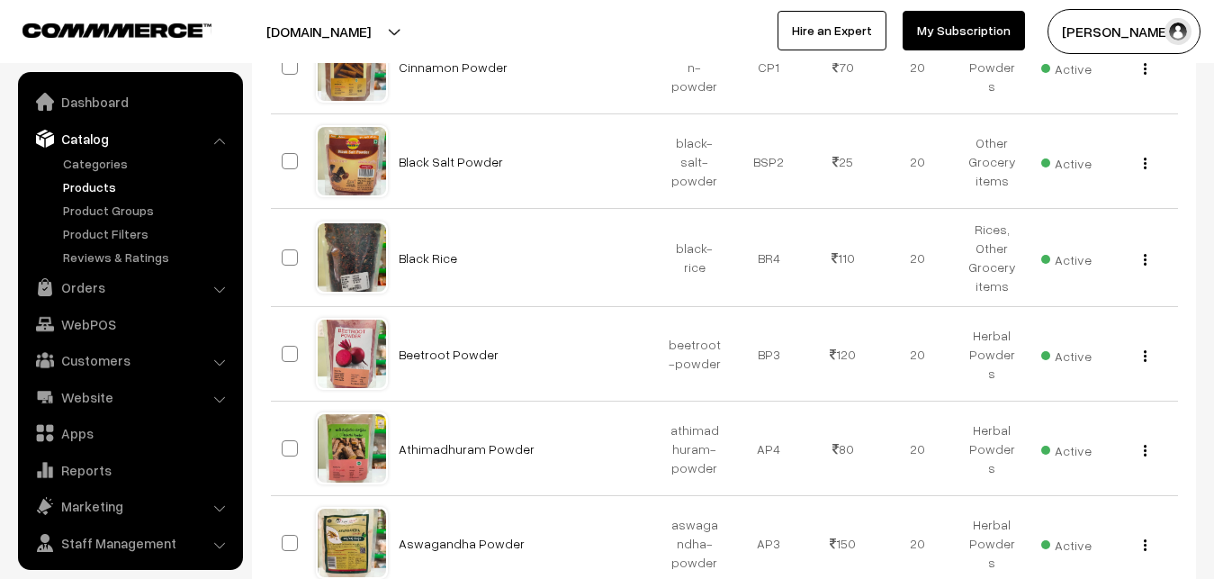
scroll to position [43, 0]
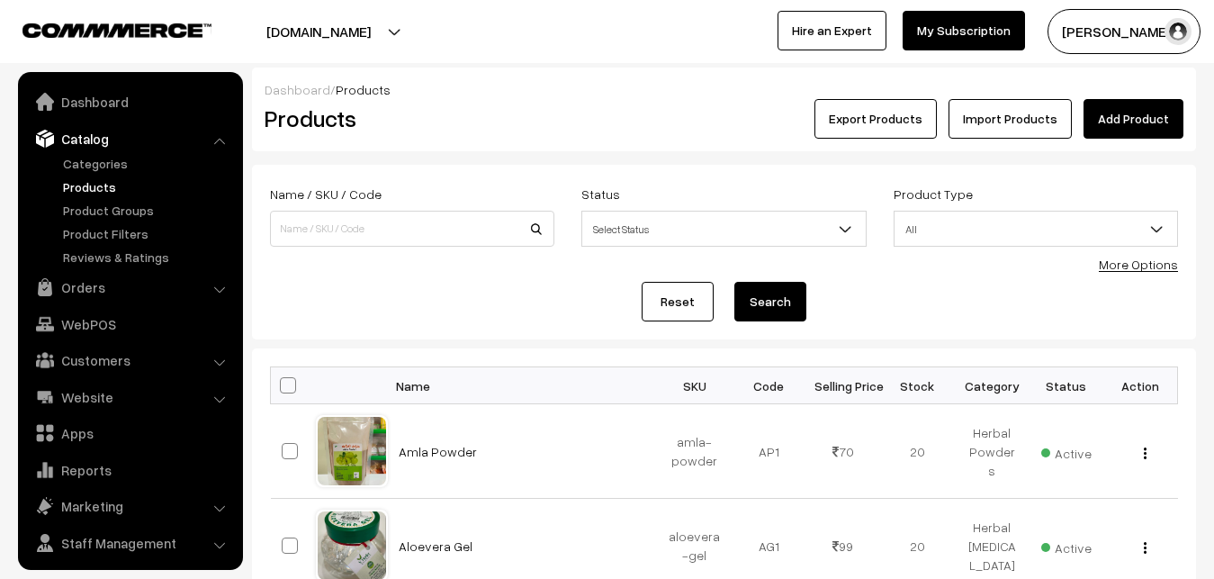
scroll to position [43, 0]
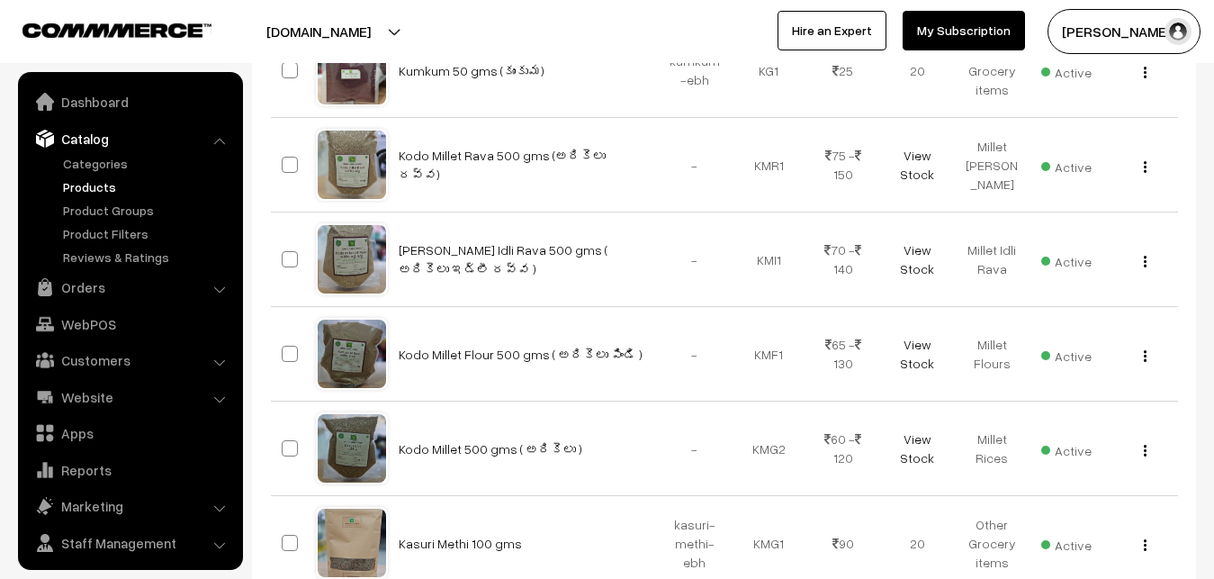
scroll to position [43, 0]
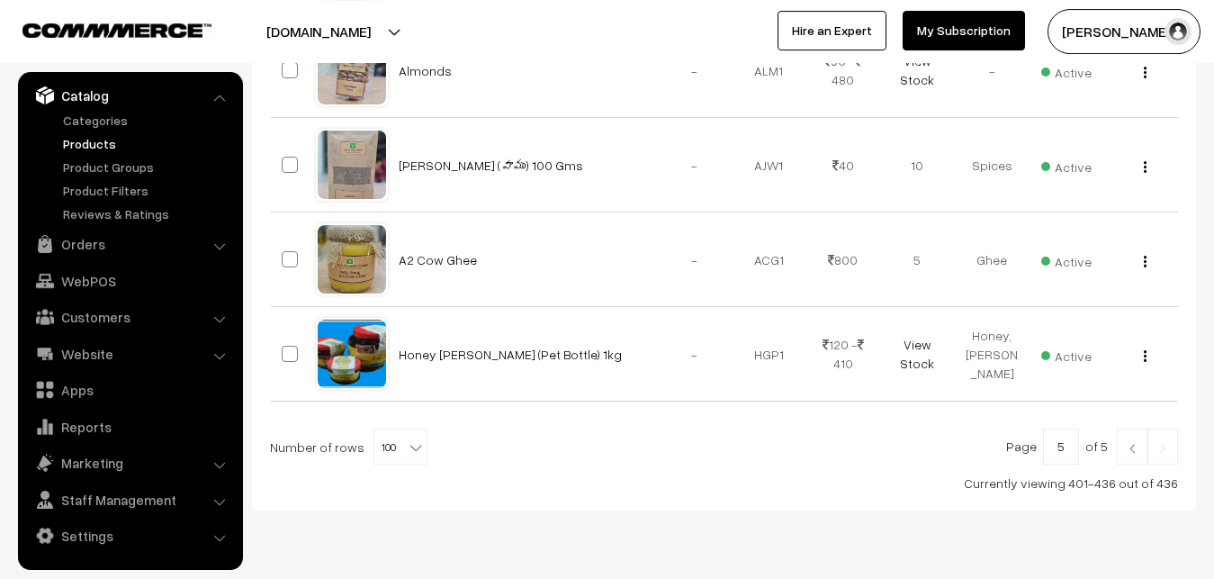
scroll to position [3460, 0]
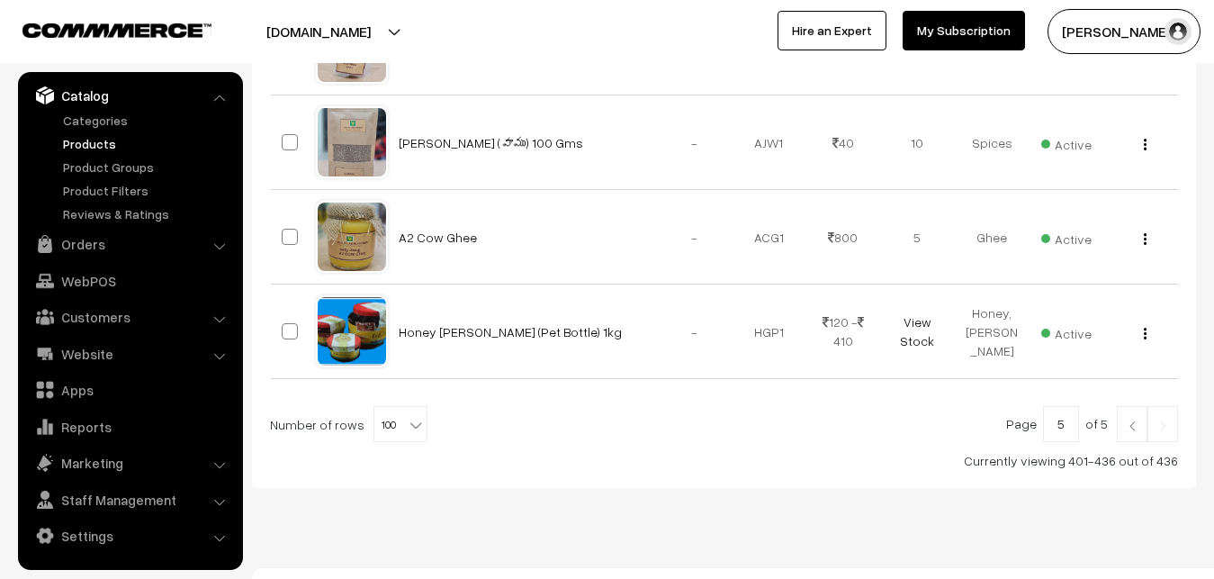
click at [1129, 420] on img at bounding box center [1132, 425] width 16 height 11
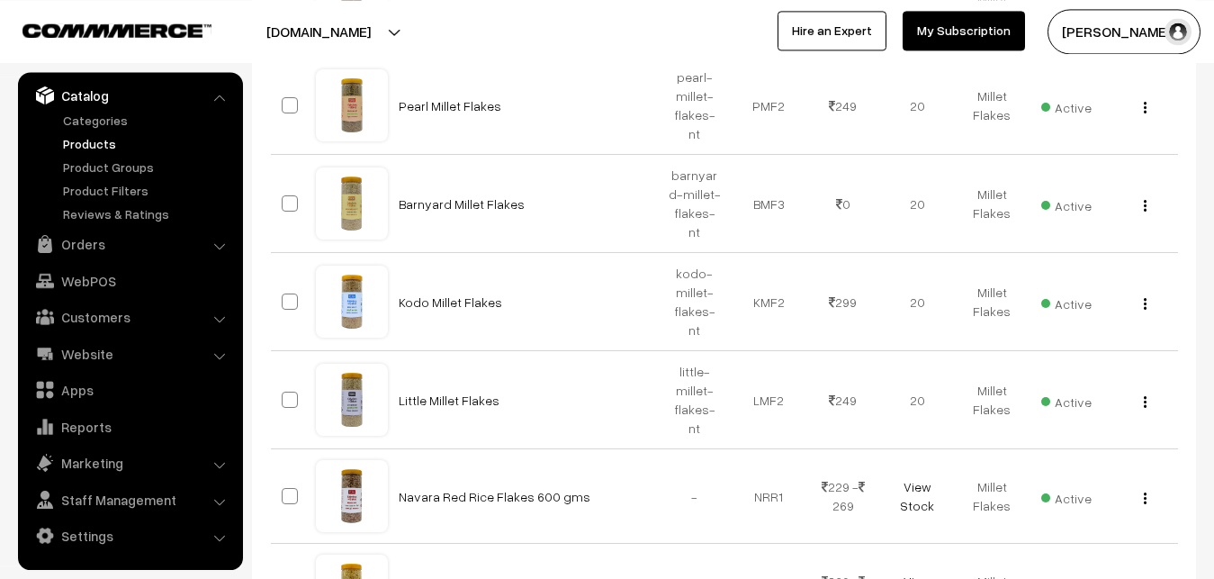
scroll to position [2662, 0]
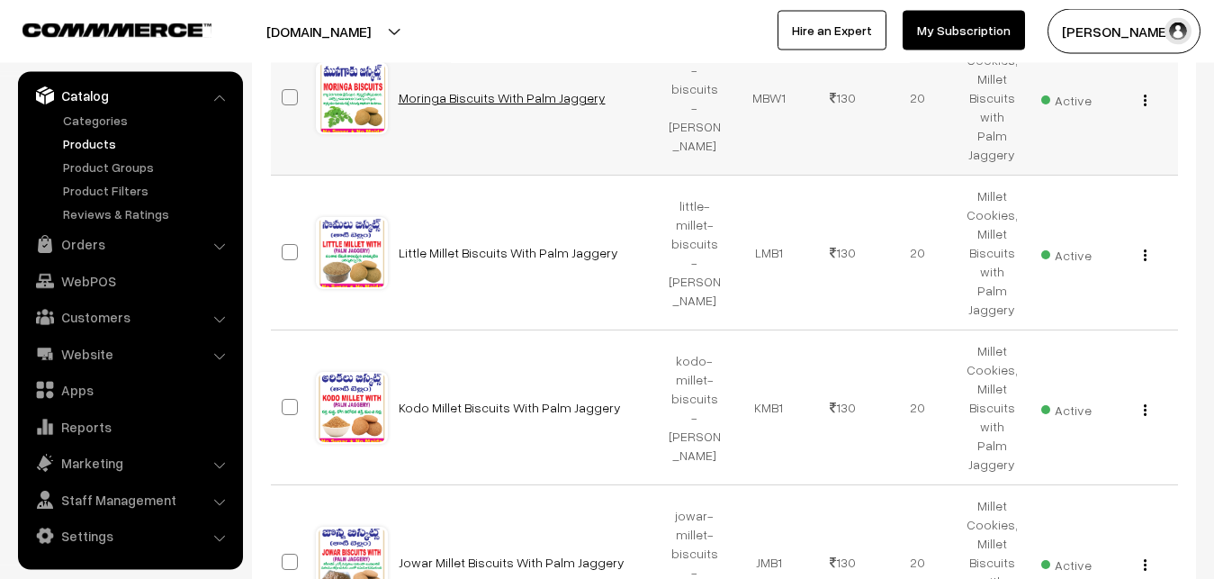
scroll to position [6264, 0]
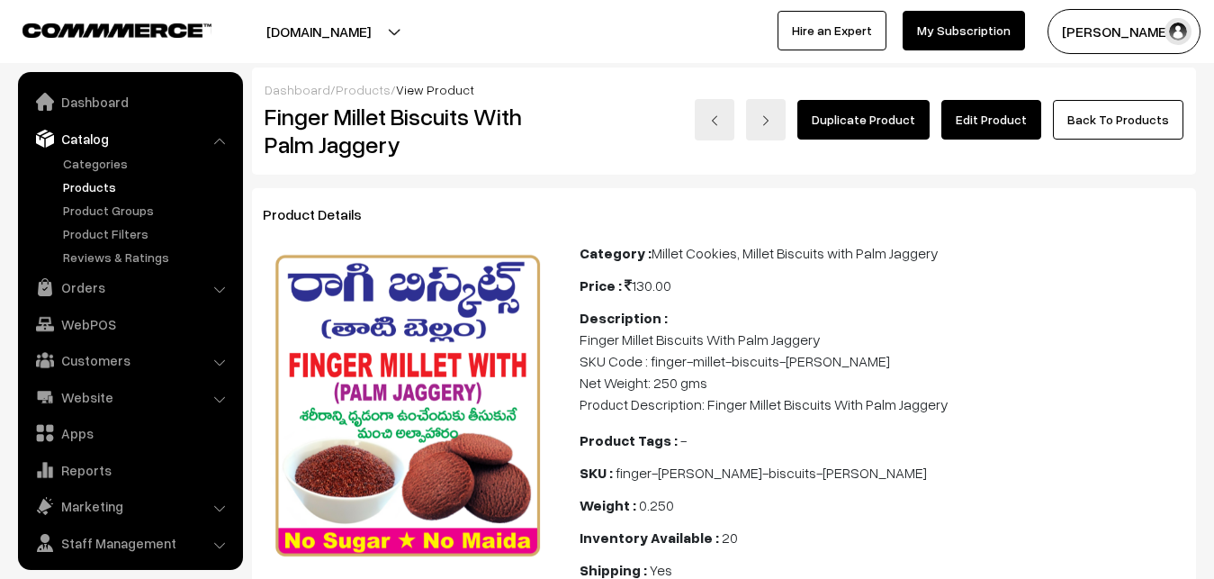
scroll to position [43, 0]
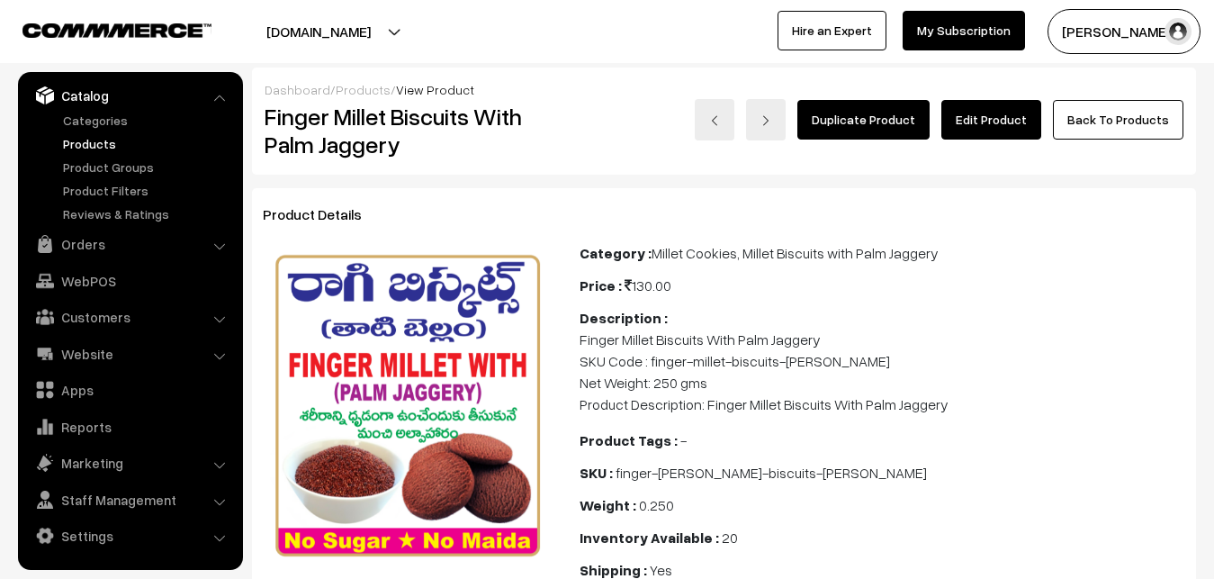
click at [1017, 121] on link "Edit Product" at bounding box center [991, 120] width 100 height 40
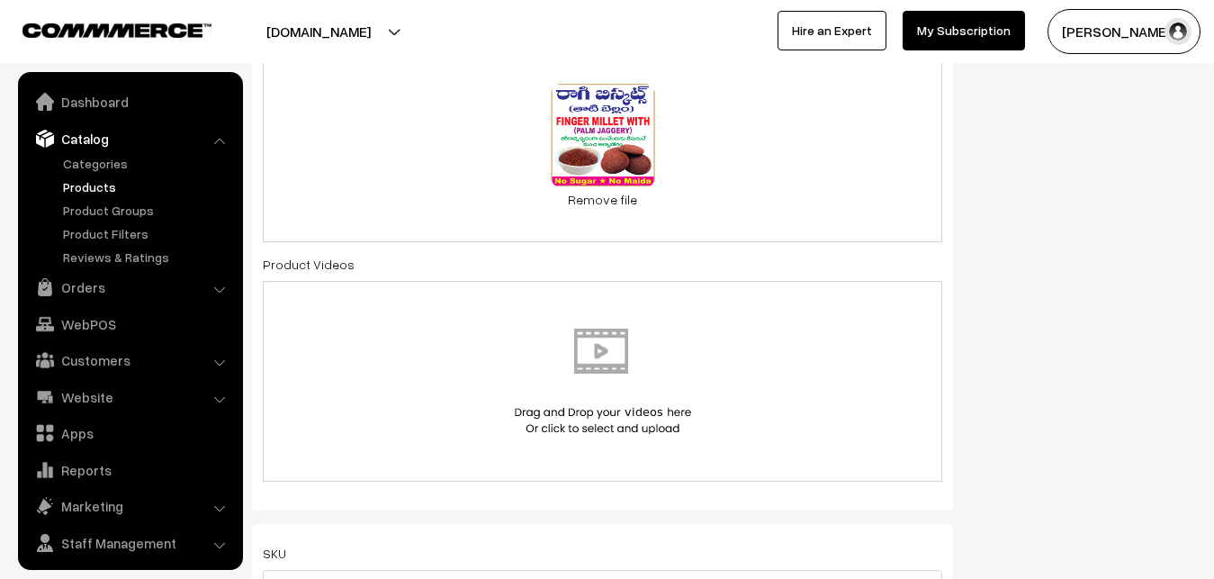
scroll to position [32, 0]
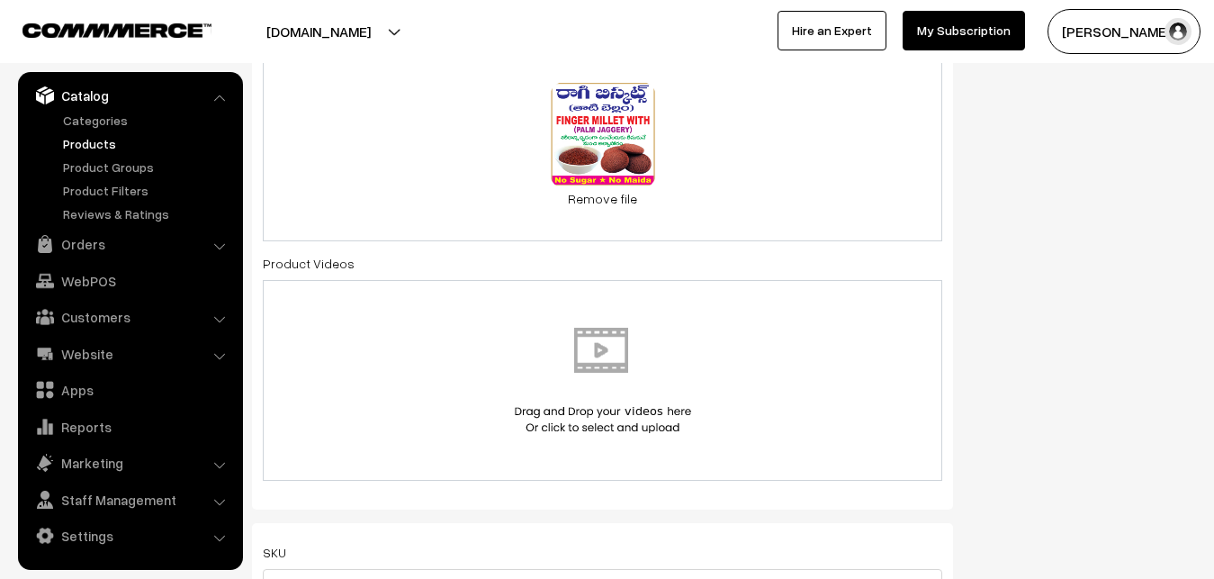
click at [742, 153] on div "0.2 MB finger-millet-cookies.png Check Error Remove file" at bounding box center [602, 144] width 679 height 193
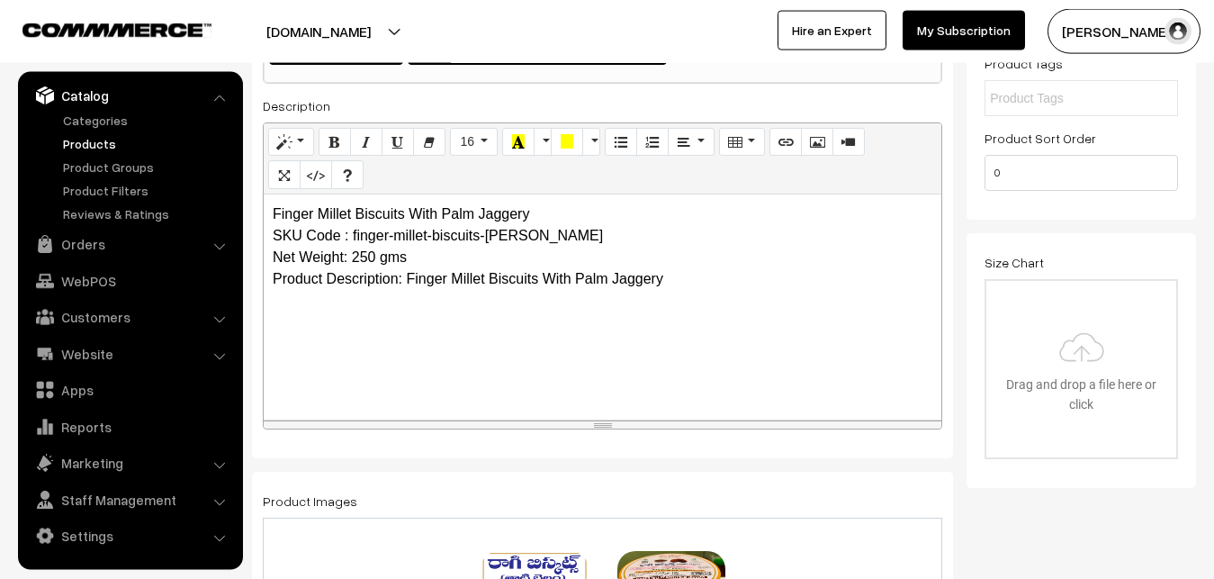
scroll to position [367, 0]
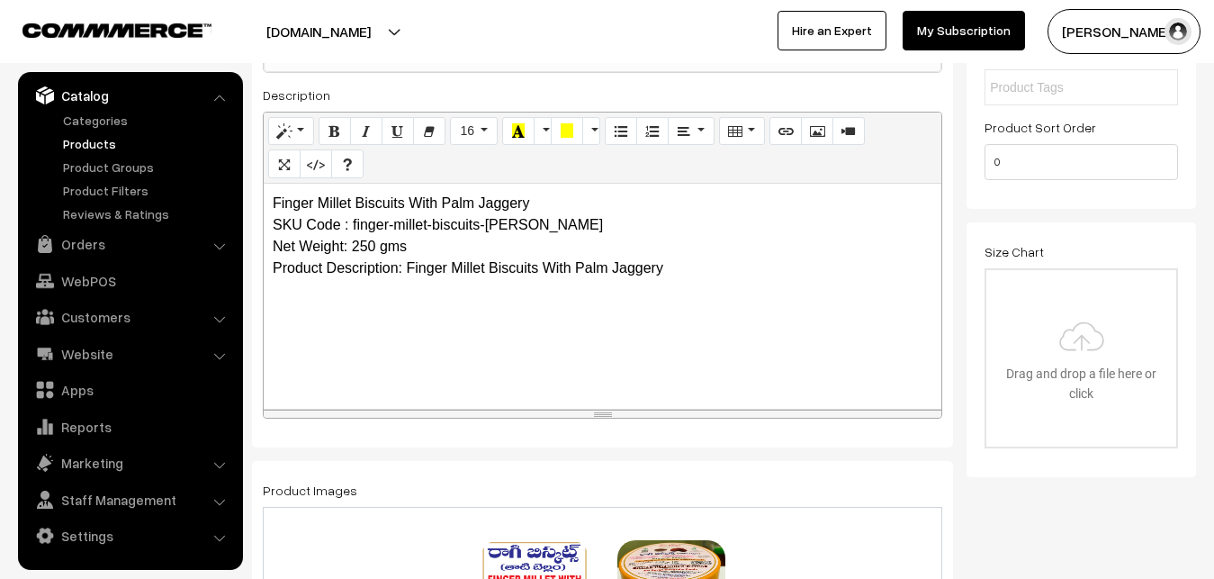
click at [697, 274] on p "Finger Millet Biscuits With Palm Jaggery SKU Code : finger-millet-biscuits-[PER…" at bounding box center [603, 236] width 660 height 86
click at [782, 298] on p "What is Special in Ragi Bisuits" at bounding box center [603, 304] width 660 height 22
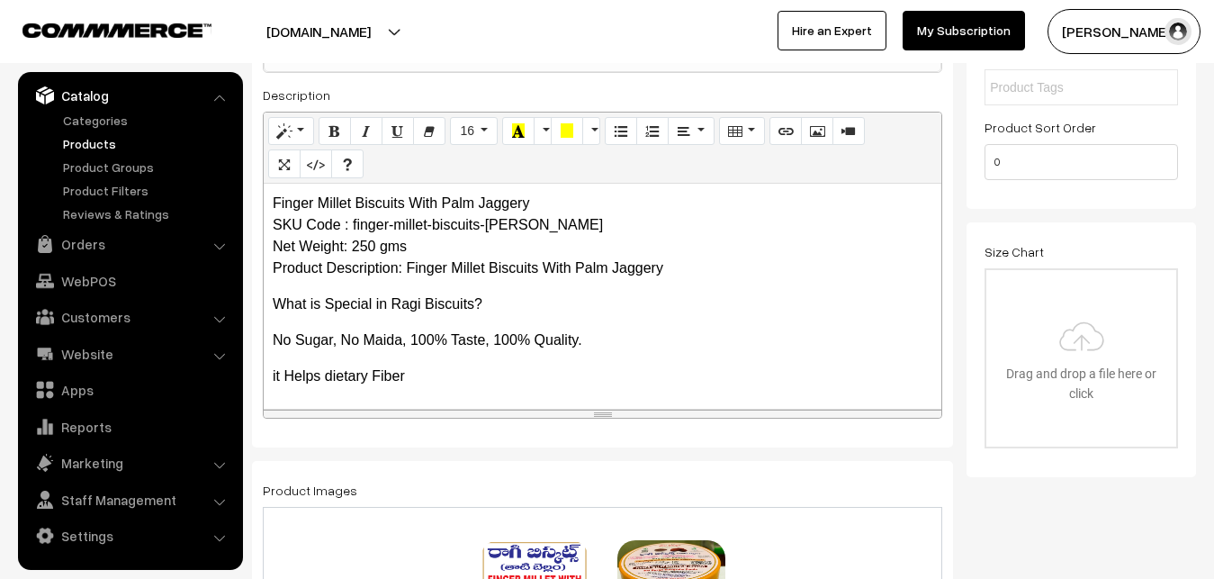
click at [440, 376] on p "it Helps dietary Fiber" at bounding box center [603, 376] width 660 height 22
click at [491, 382] on p "it Helps dietary Fiber" at bounding box center [603, 376] width 660 height 22
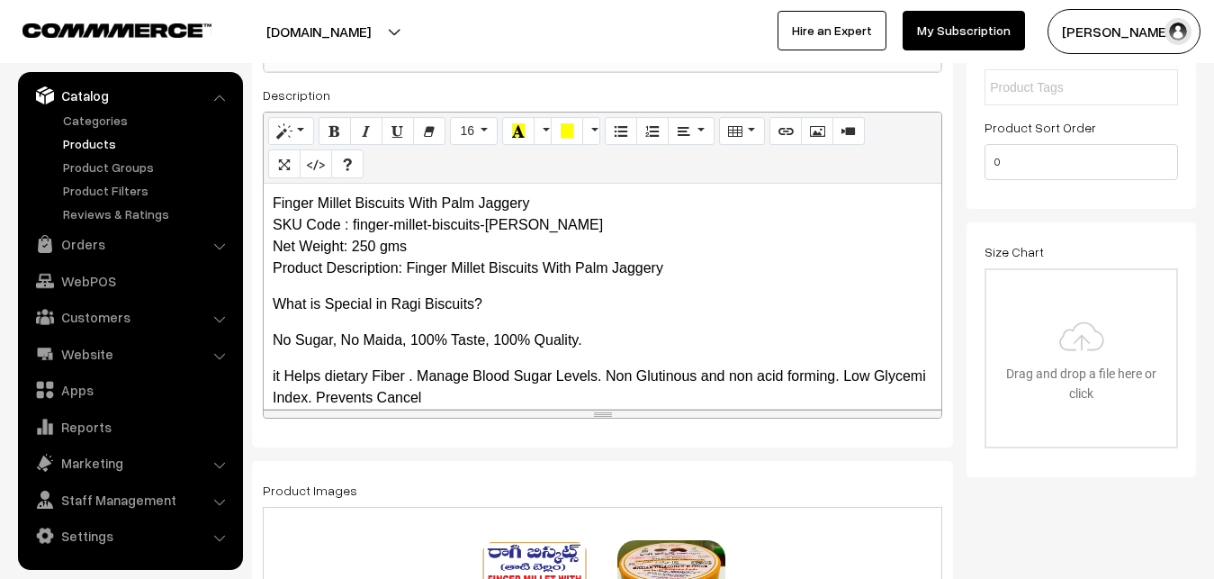
scroll to position [23, 0]
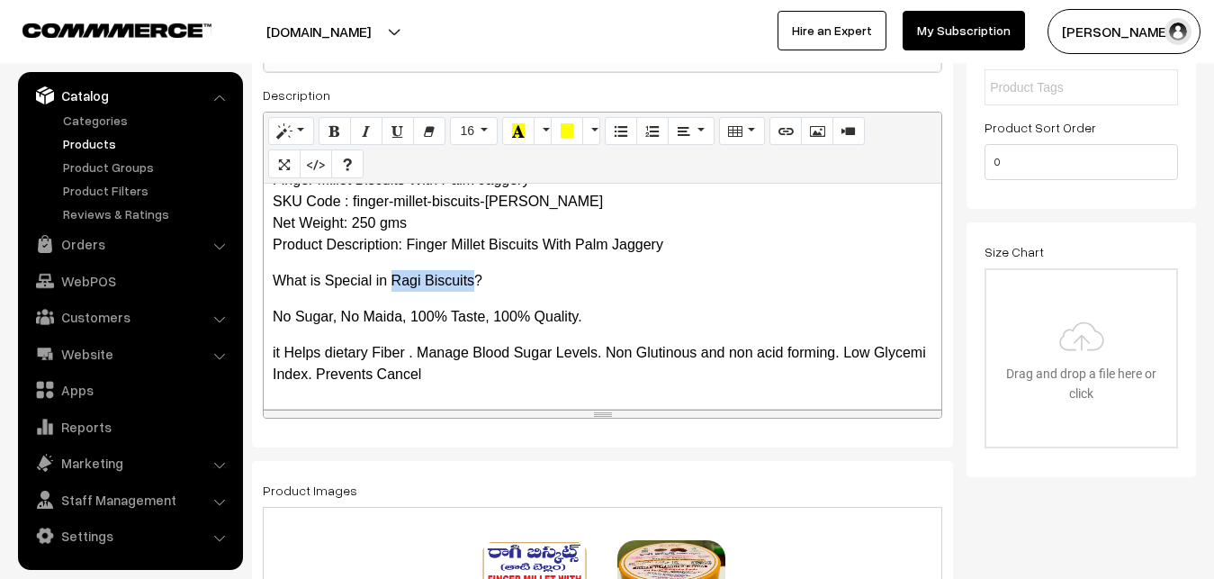
drag, startPoint x: 392, startPoint y: 280, endPoint x: 473, endPoint y: 278, distance: 81.0
click at [473, 278] on p "What is Special in Ragi Biscuits?" at bounding box center [603, 281] width 660 height 22
copy p "Ragi Biscuits"
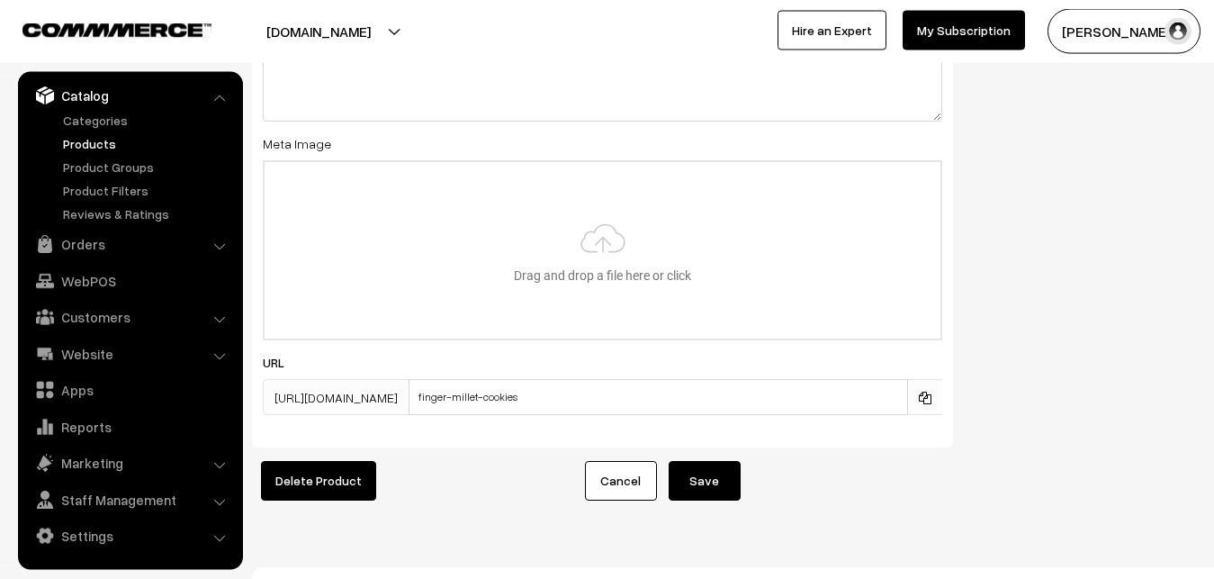
scroll to position [2878, 0]
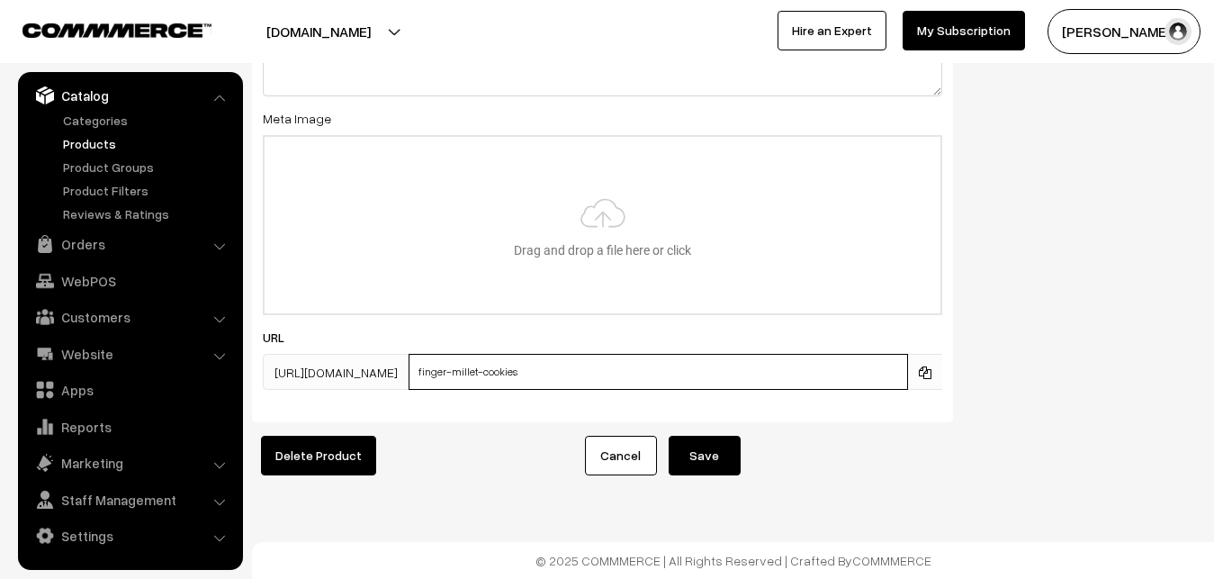
drag, startPoint x: 531, startPoint y: 373, endPoint x: 578, endPoint y: 373, distance: 46.8
click at [578, 373] on input "finger-millet-cookies" at bounding box center [658, 372] width 499 height 36
click at [501, 369] on input "finger-millet-cookies" at bounding box center [658, 372] width 499 height 36
drag, startPoint x: 552, startPoint y: 372, endPoint x: 659, endPoint y: 372, distance: 107.1
click at [659, 372] on input "finger-millet-cookies" at bounding box center [658, 372] width 499 height 36
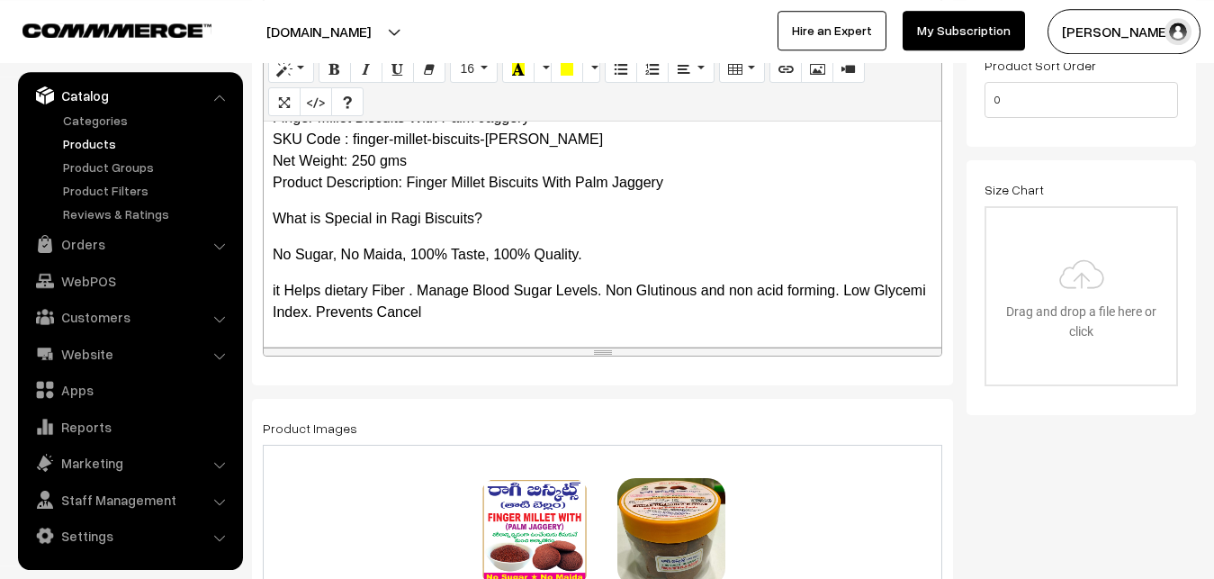
scroll to position [400, 0]
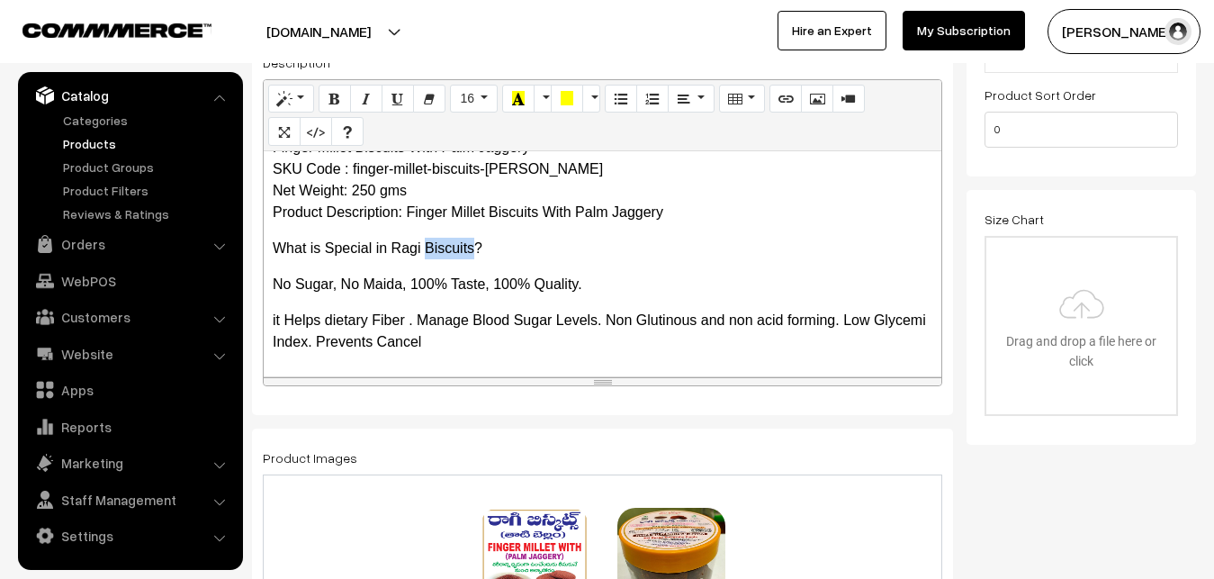
drag, startPoint x: 427, startPoint y: 248, endPoint x: 472, endPoint y: 245, distance: 45.1
click at [472, 245] on p "What is Special in Ragi Biscuits?" at bounding box center [603, 249] width 660 height 22
copy p "Biscuits"
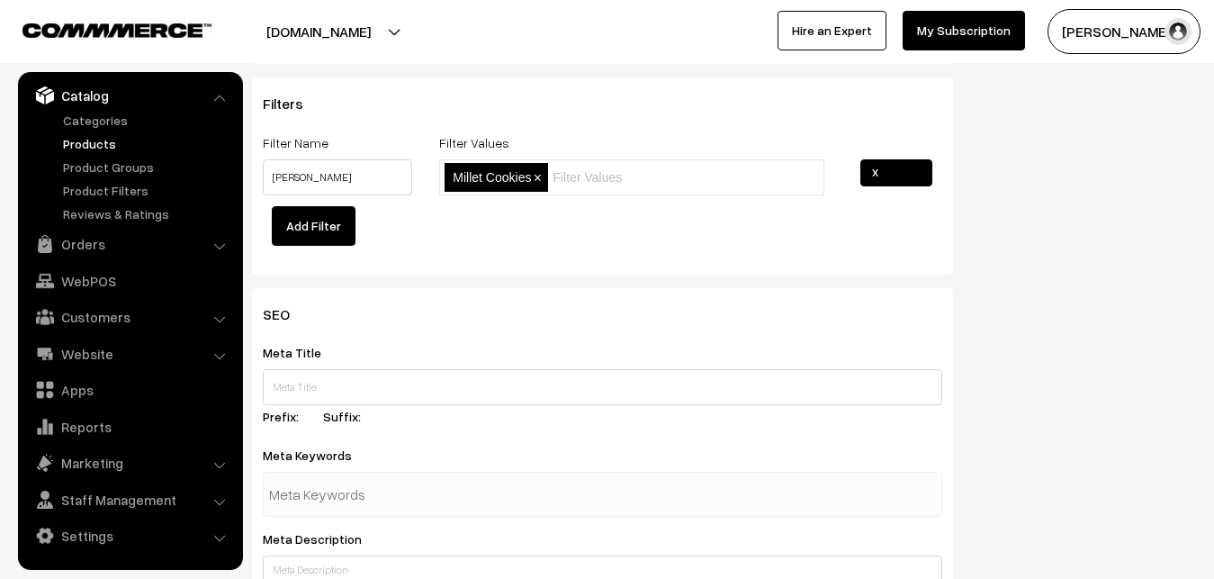
scroll to position [2878, 0]
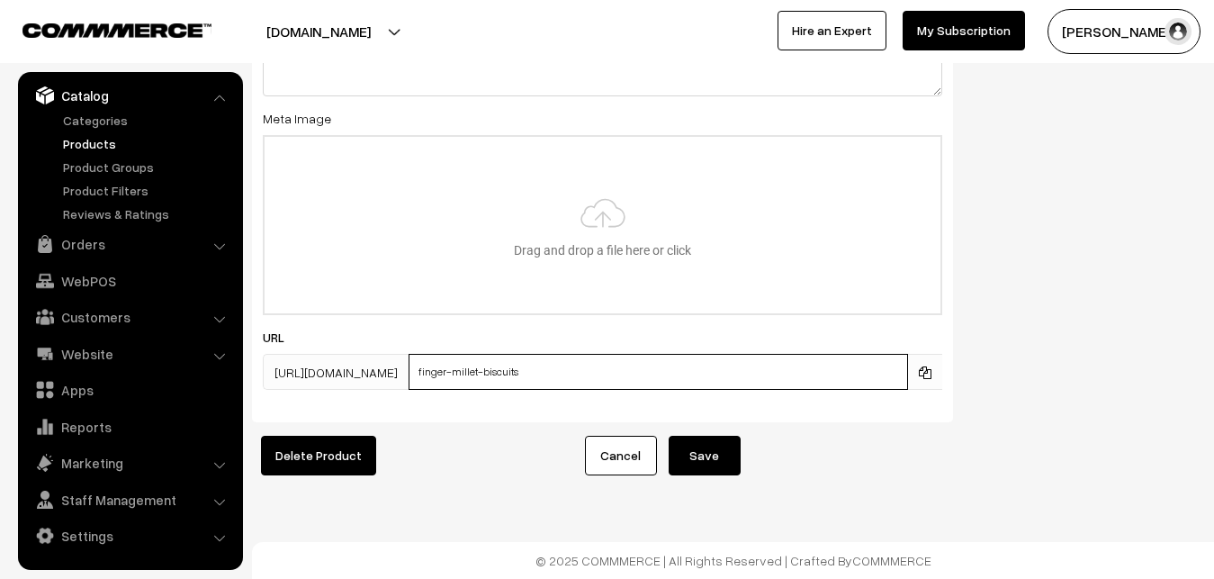
drag, startPoint x: 529, startPoint y: 372, endPoint x: 605, endPoint y: 367, distance: 75.7
click at [605, 367] on input "finger-millet-biscuits" at bounding box center [658, 372] width 499 height 36
paste input "Biscuits"
click at [536, 368] on input "finger-millet-Biscuits" at bounding box center [658, 372] width 499 height 36
click at [647, 369] on input "finger-millet-biscuits" at bounding box center [658, 372] width 499 height 36
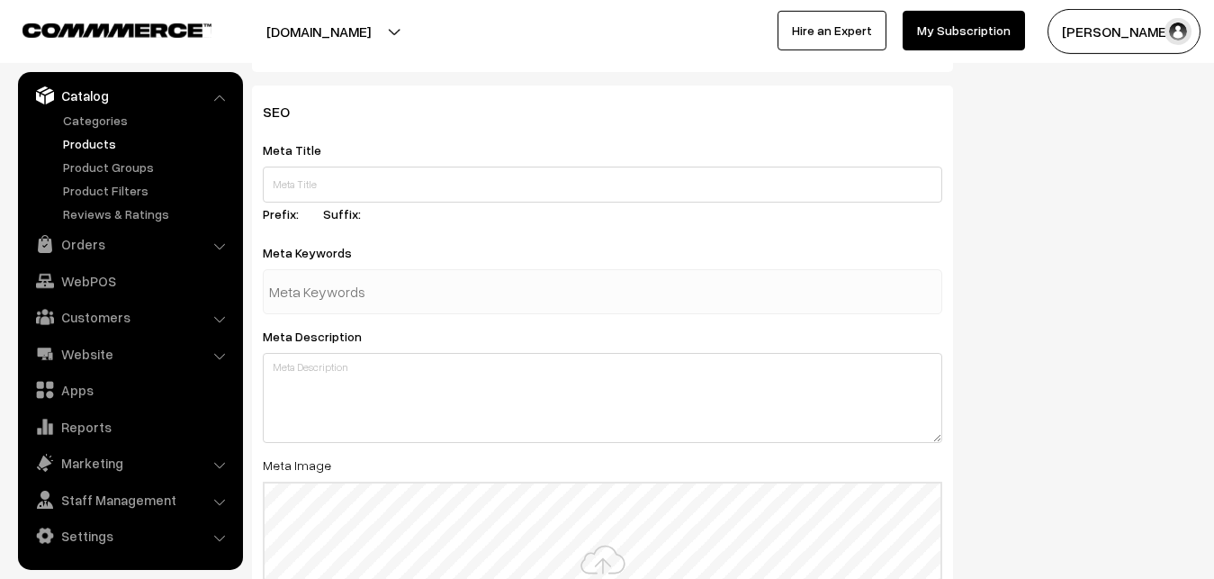
scroll to position [2511, 0]
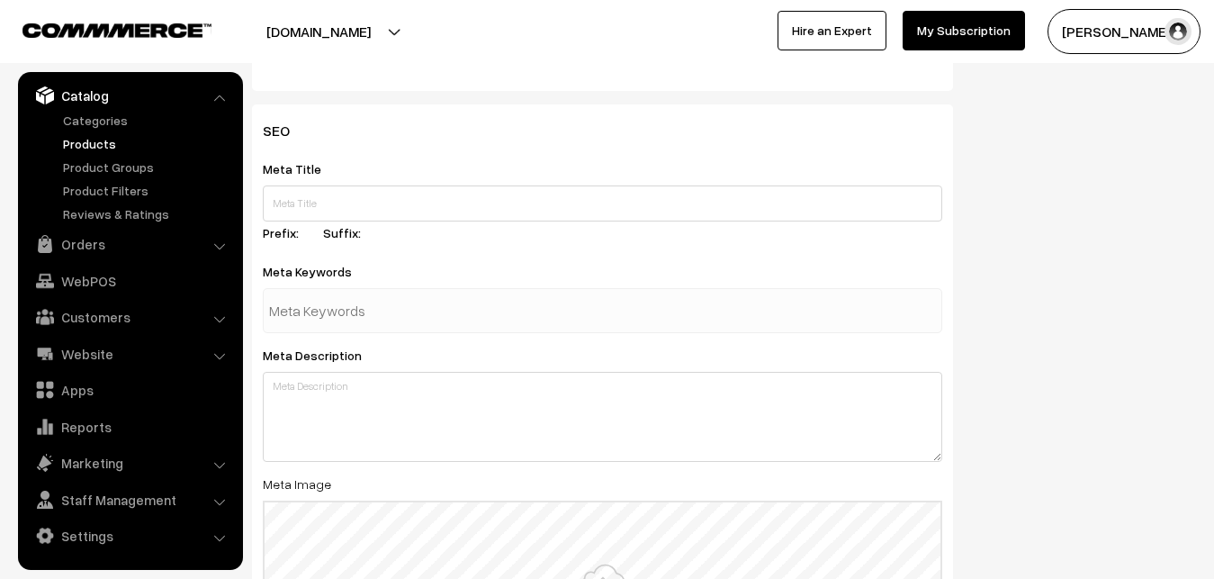
type input "finger-millet-biscuits-with-palm-jaggery"
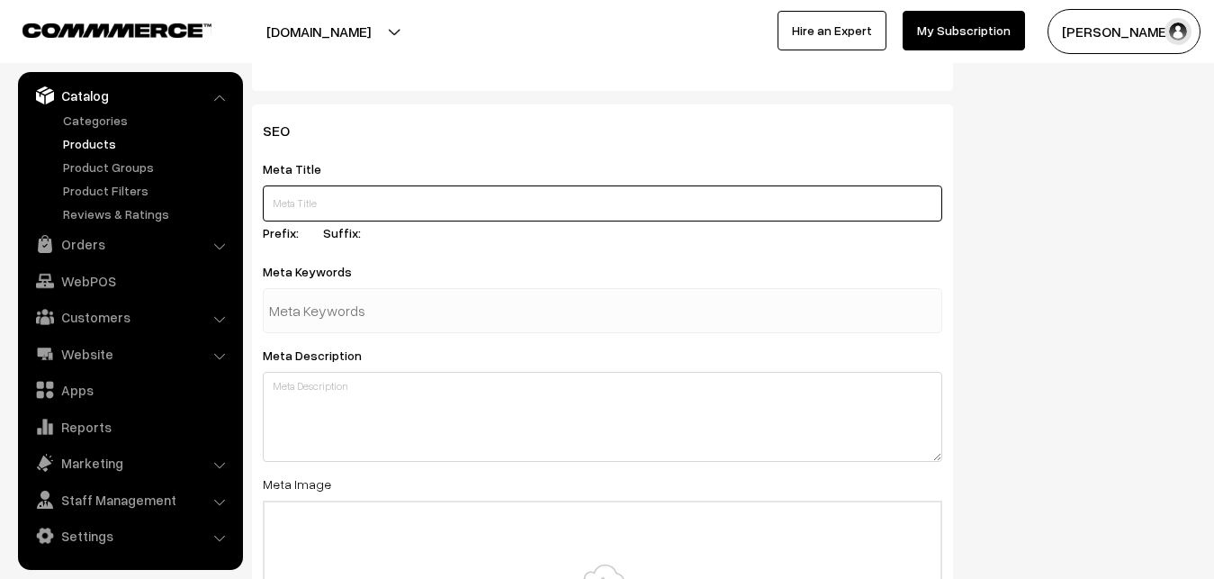
click at [343, 199] on input "text" at bounding box center [602, 203] width 679 height 36
paste input "biscuits"
drag, startPoint x: 385, startPoint y: 211, endPoint x: 229, endPoint y: 202, distance: 156.9
click at [263, 202] on input "biscuits" at bounding box center [602, 203] width 679 height 36
paste input "Buy Ragi Millet Biscuits Online | Millet Biscuits in Hyderabad"
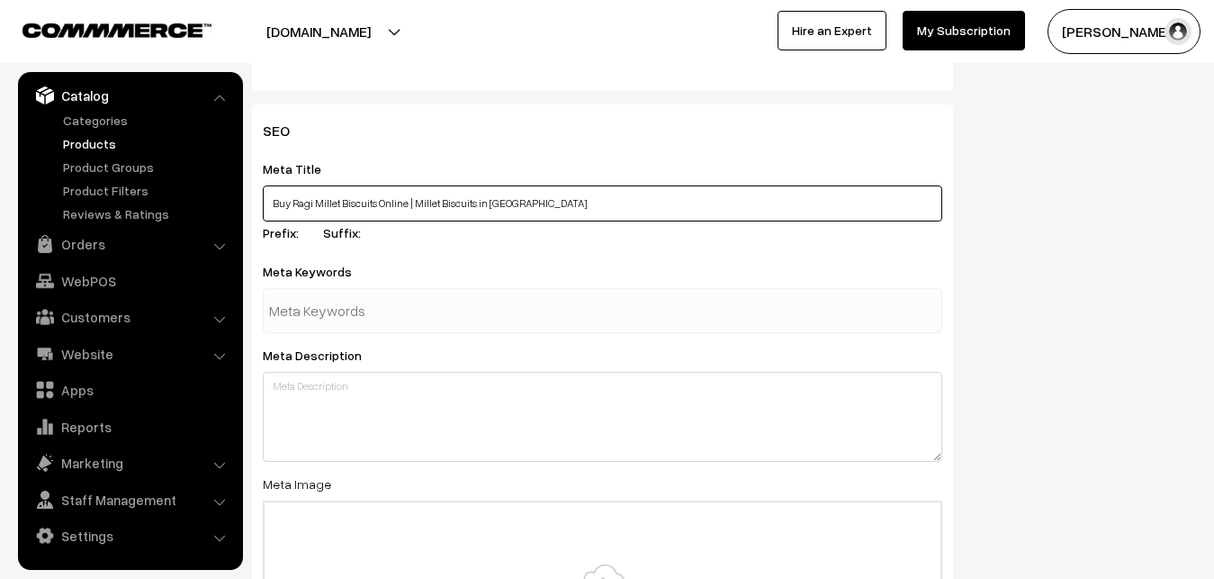
type input "Buy Ragi Millet Biscuits Online | Millet Biscuits in Hyderabad"
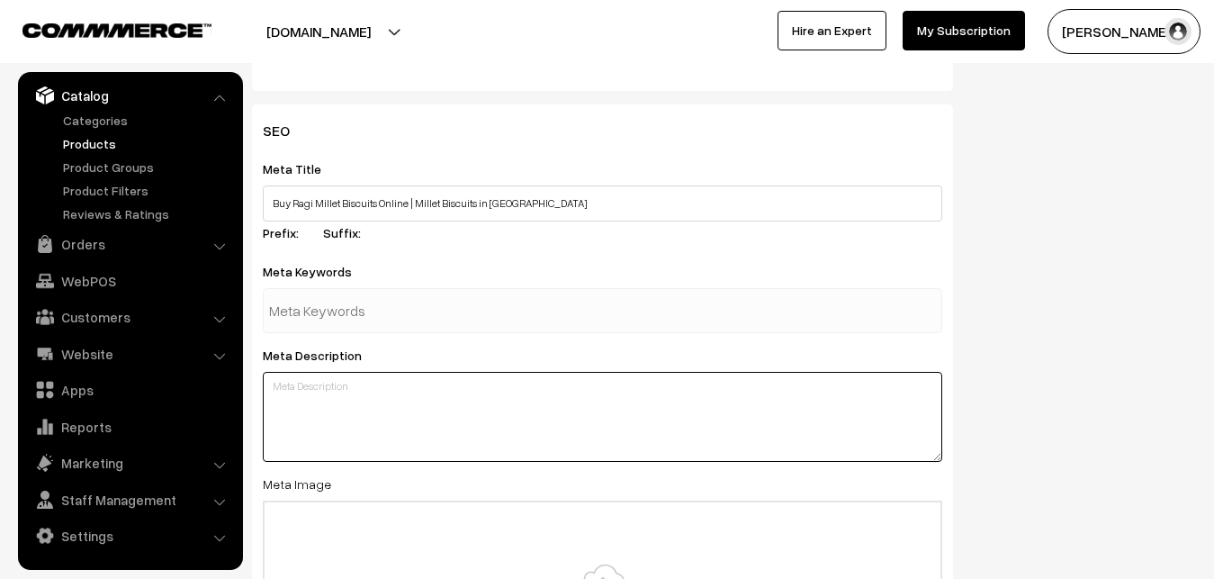
click at [319, 389] on textarea at bounding box center [602, 417] width 679 height 90
paste textarea "Buy Ragi Millet Biscuits Online, 100% Quality and Taste, No Maida, No sugar, us…"
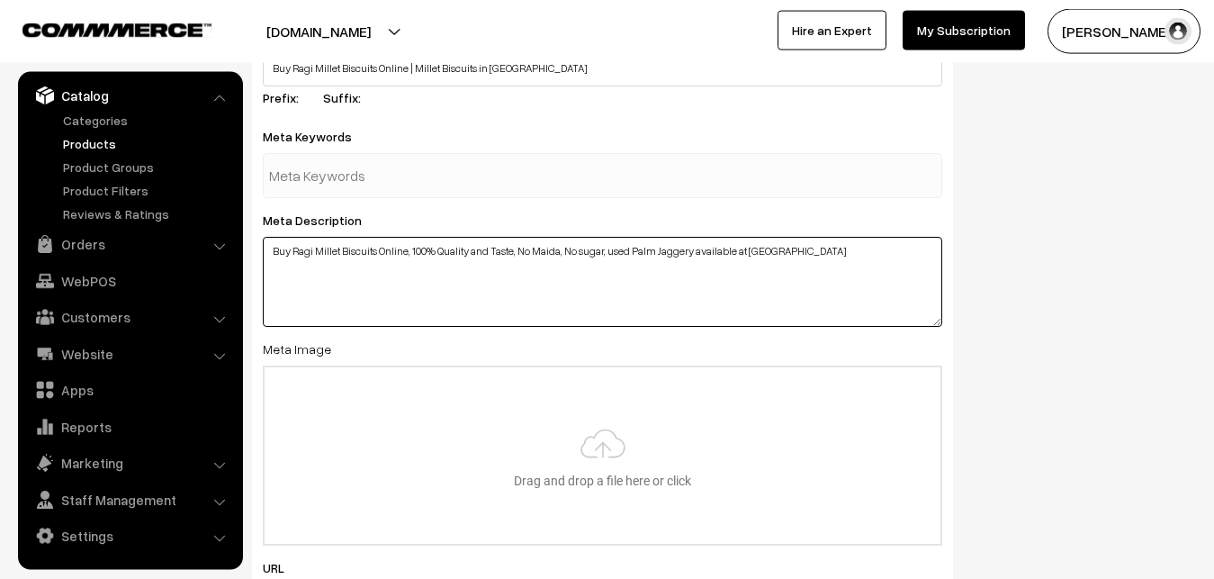
scroll to position [2694, 0]
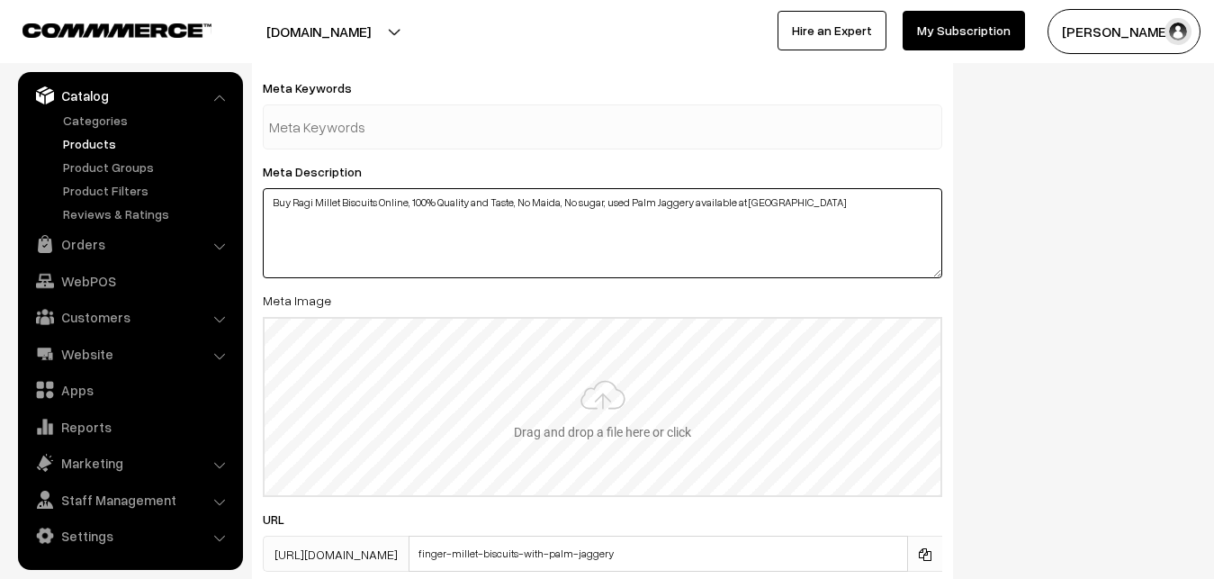
type textarea "Buy Ragi Millet Biscuits Online, 100% Quality and Taste, No Maida, No sugar, us…"
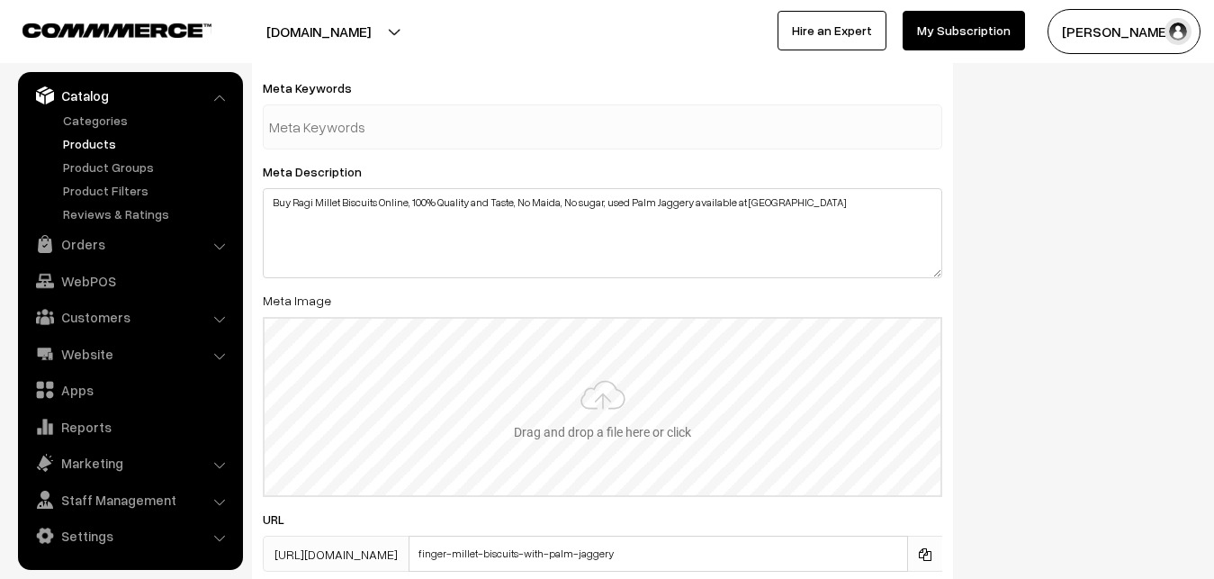
click at [576, 427] on input "file" at bounding box center [603, 407] width 676 height 176
type input "C:\fakepath\finger-millet-biscuts.jpg"
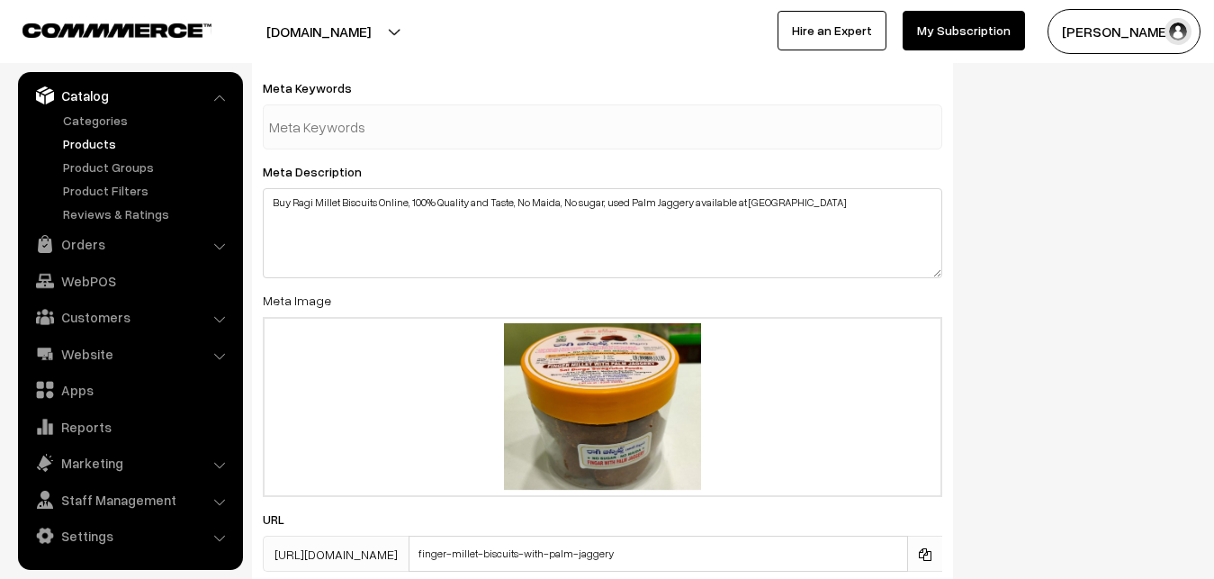
click at [364, 132] on input "text" at bounding box center [362, 127] width 187 height 36
type input "ragi biscuits online"
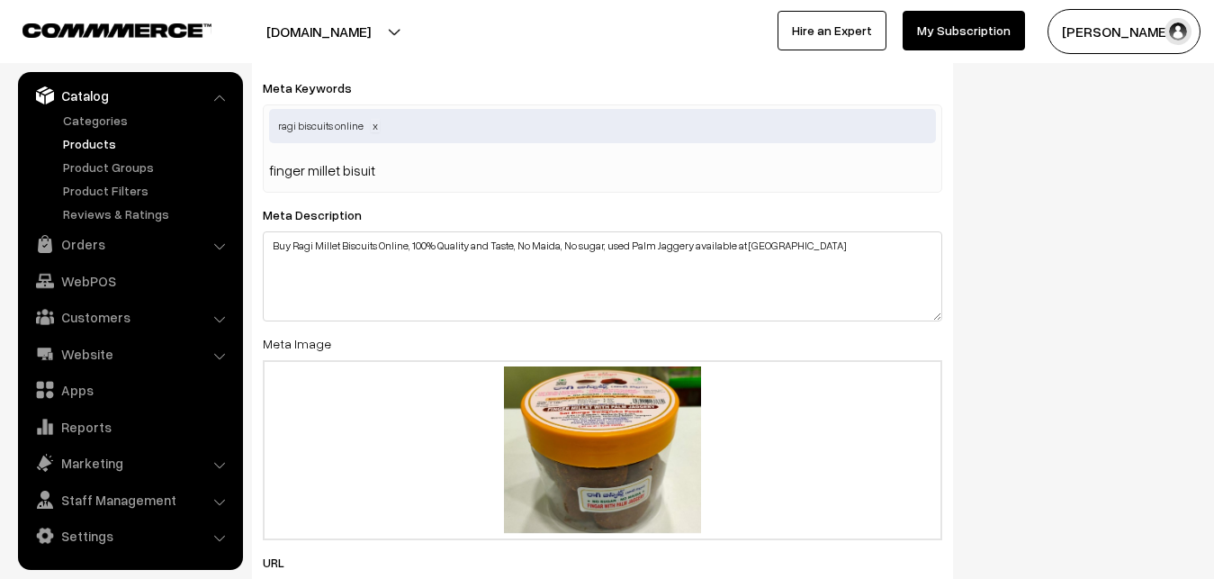
type input "finger millet bisuits"
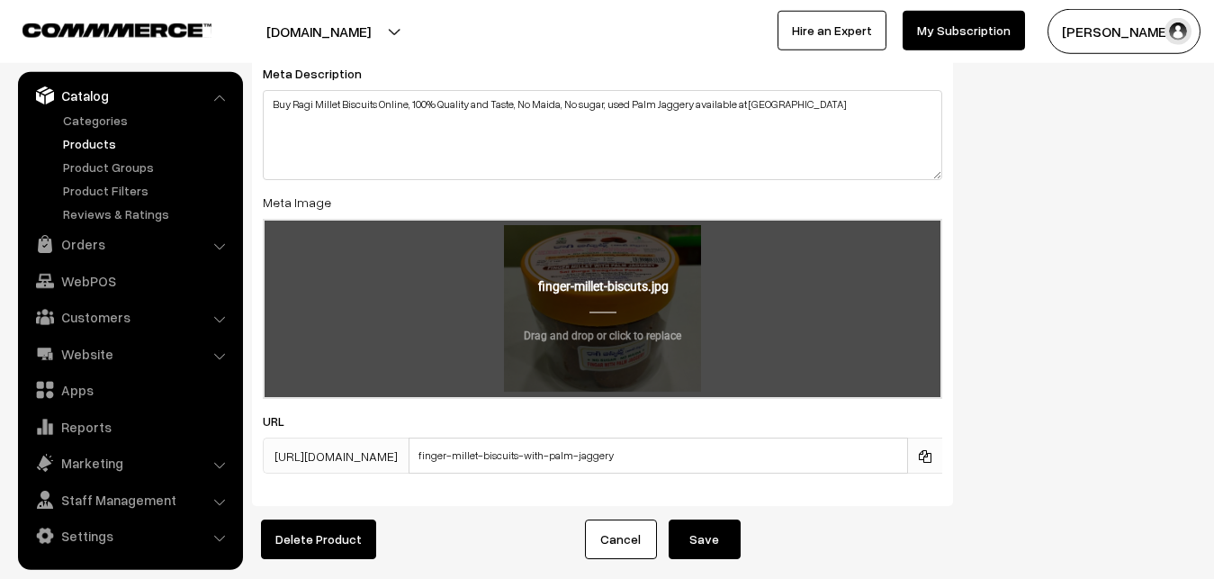
scroll to position [2964, 0]
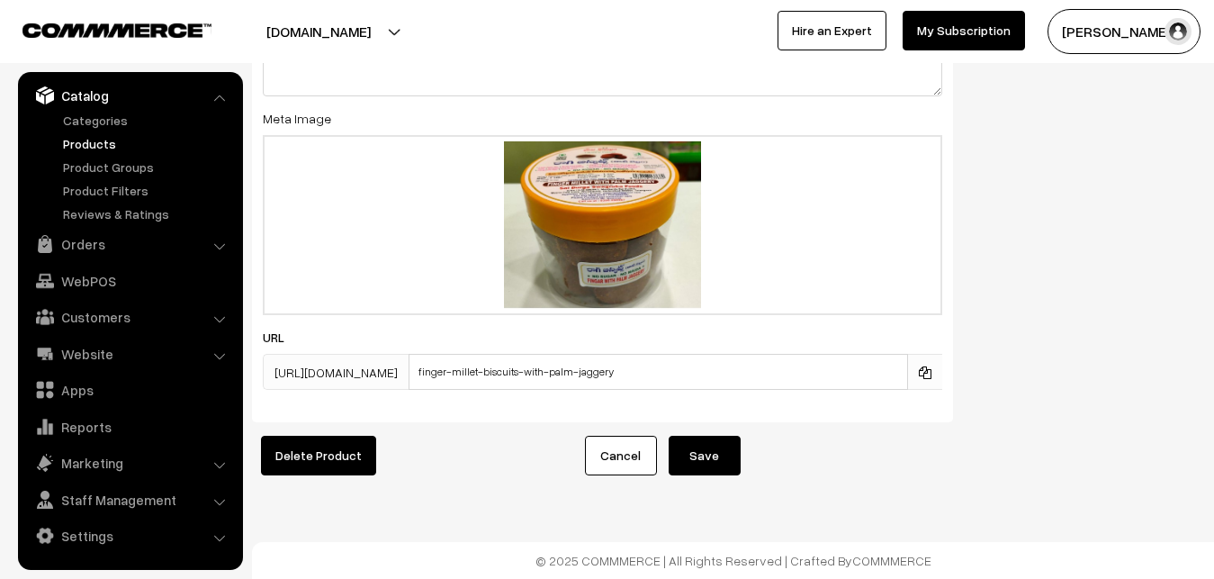
click at [719, 455] on button "Save" at bounding box center [705, 456] width 72 height 40
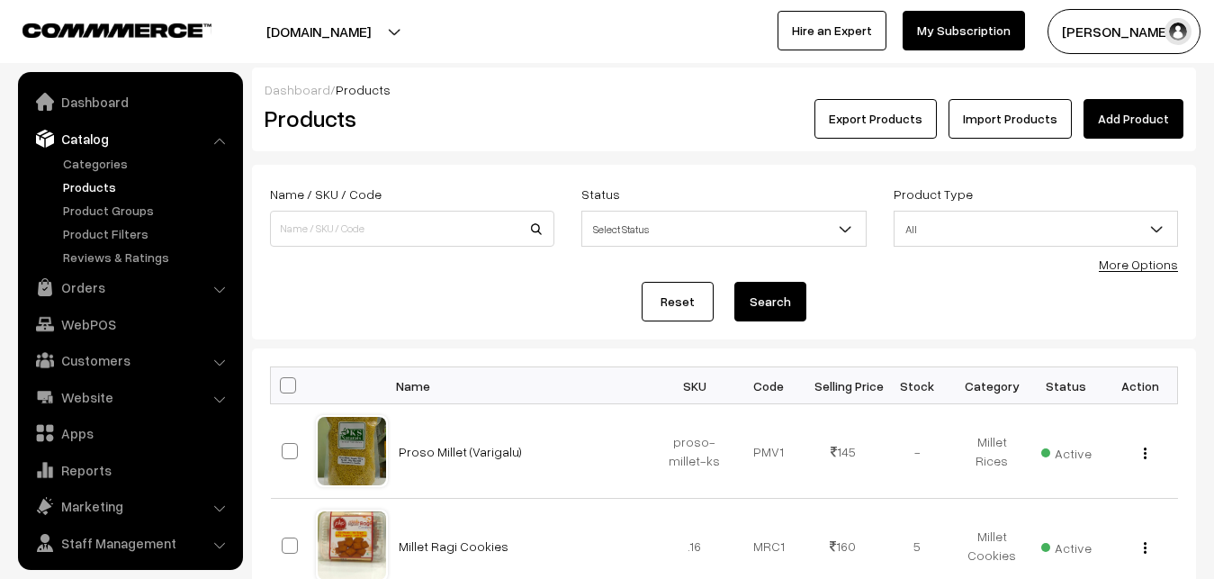
scroll to position [43, 0]
